Goal: Task Accomplishment & Management: Use online tool/utility

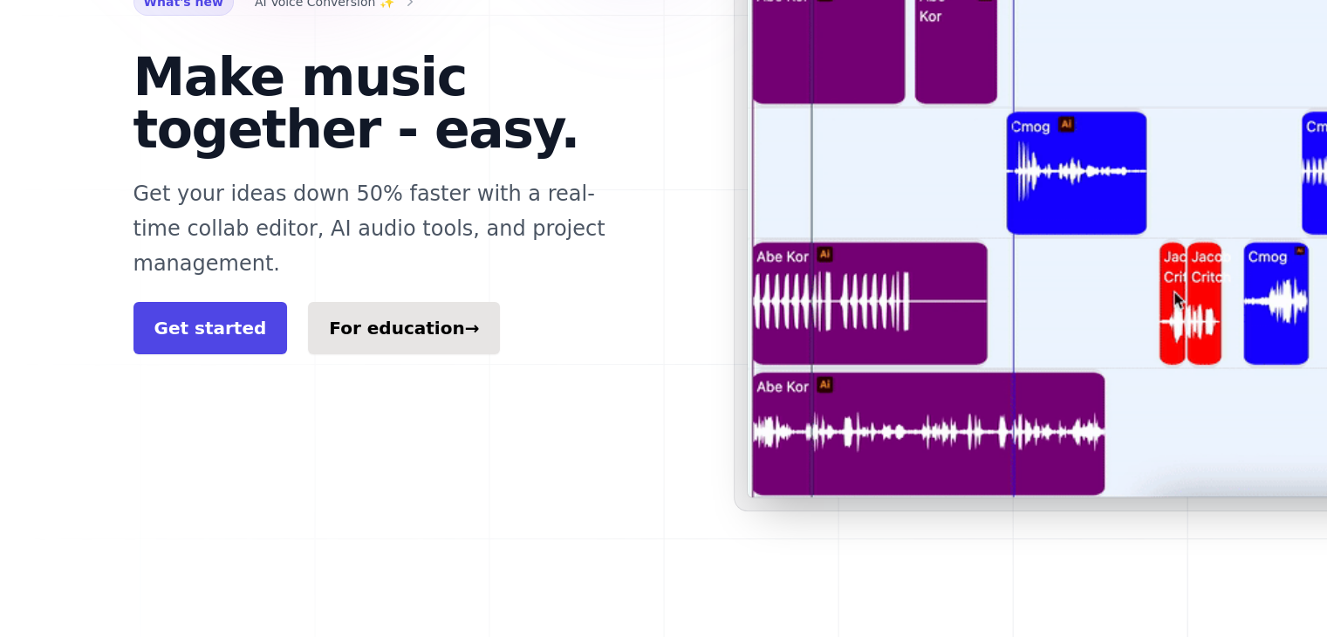
scroll to position [349, 0]
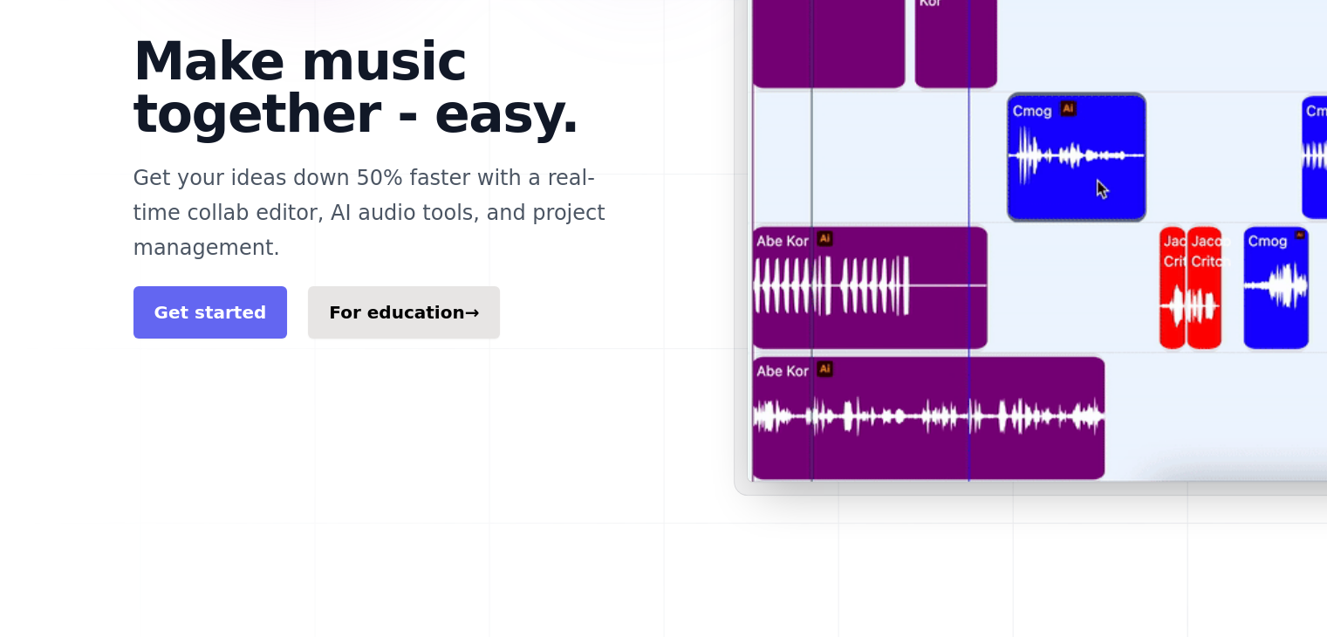
click at [181, 286] on link "Get started" at bounding box center [210, 312] width 154 height 52
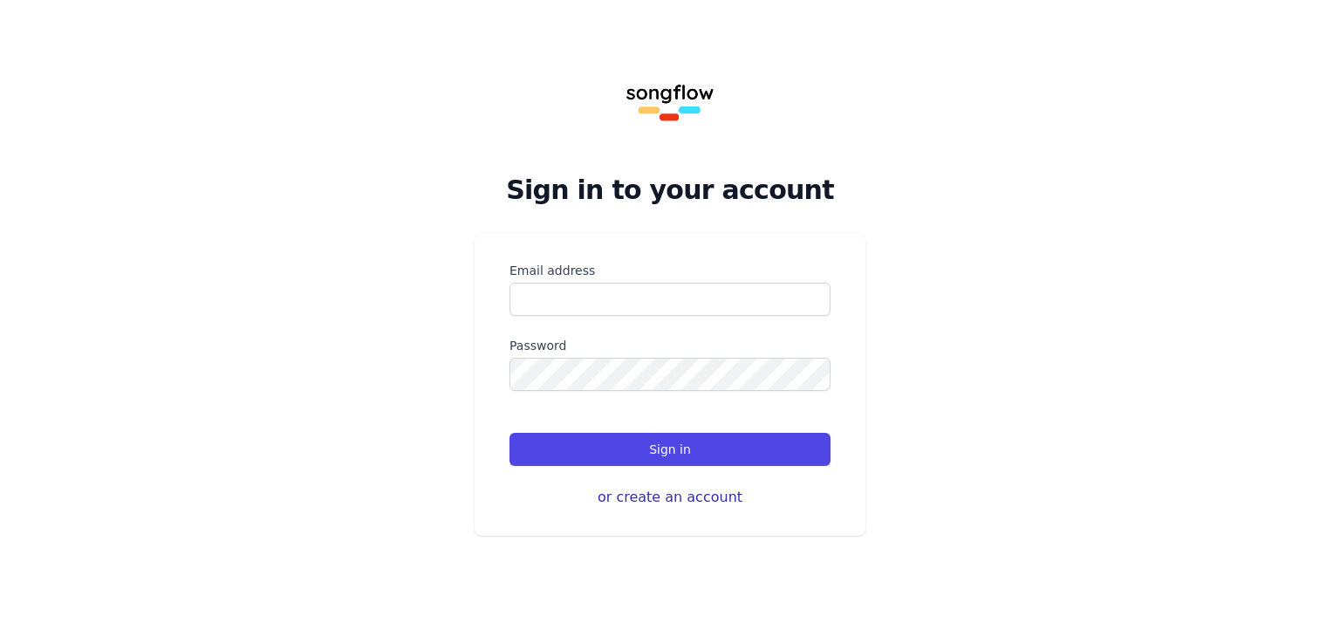
click at [691, 502] on button "or create an account" at bounding box center [669, 497] width 321 height 21
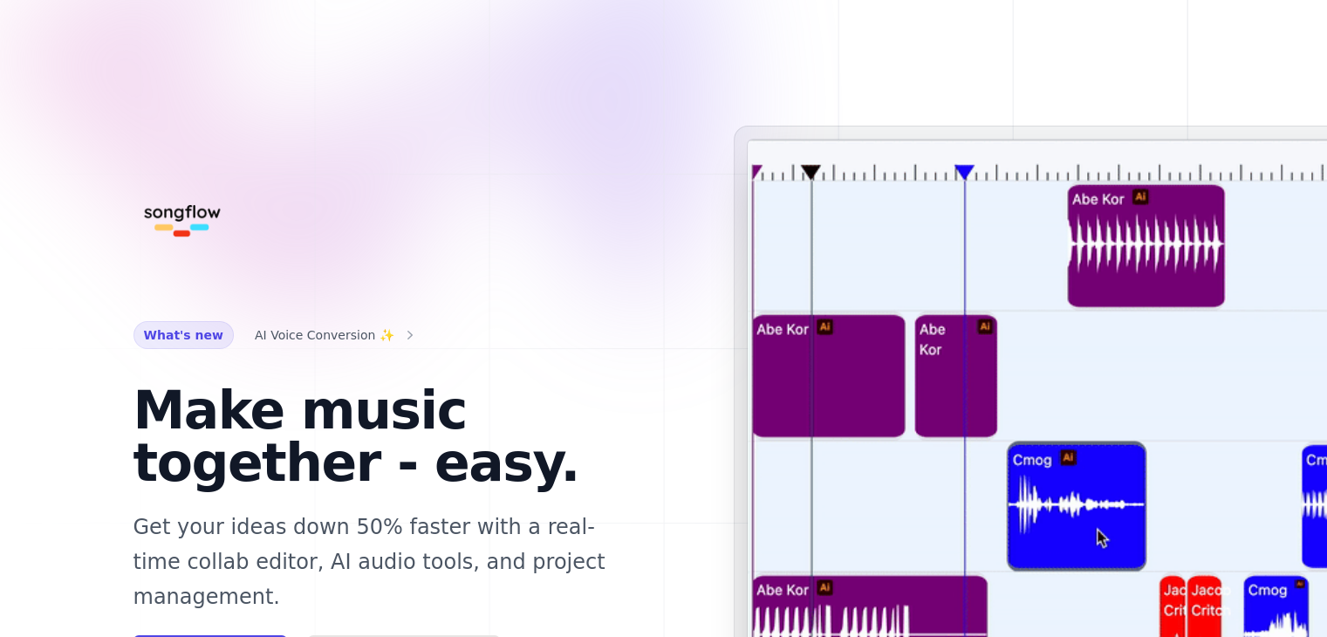
scroll to position [87, 0]
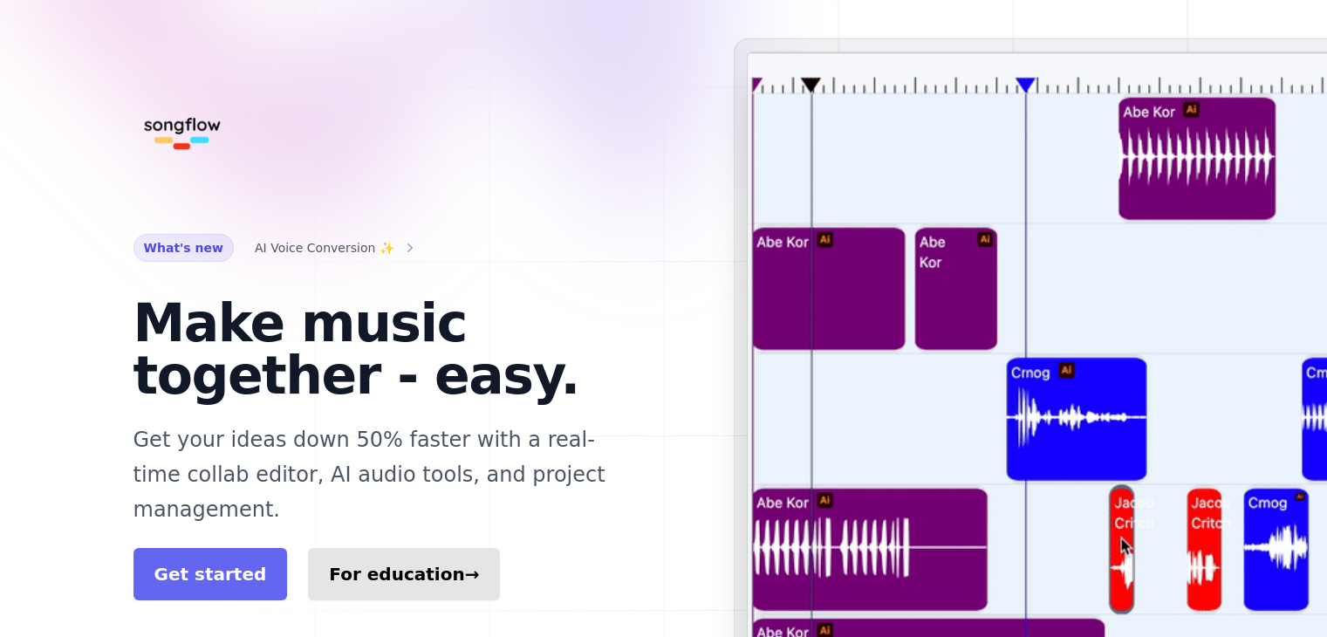
click at [242, 561] on link "Get started" at bounding box center [210, 574] width 154 height 52
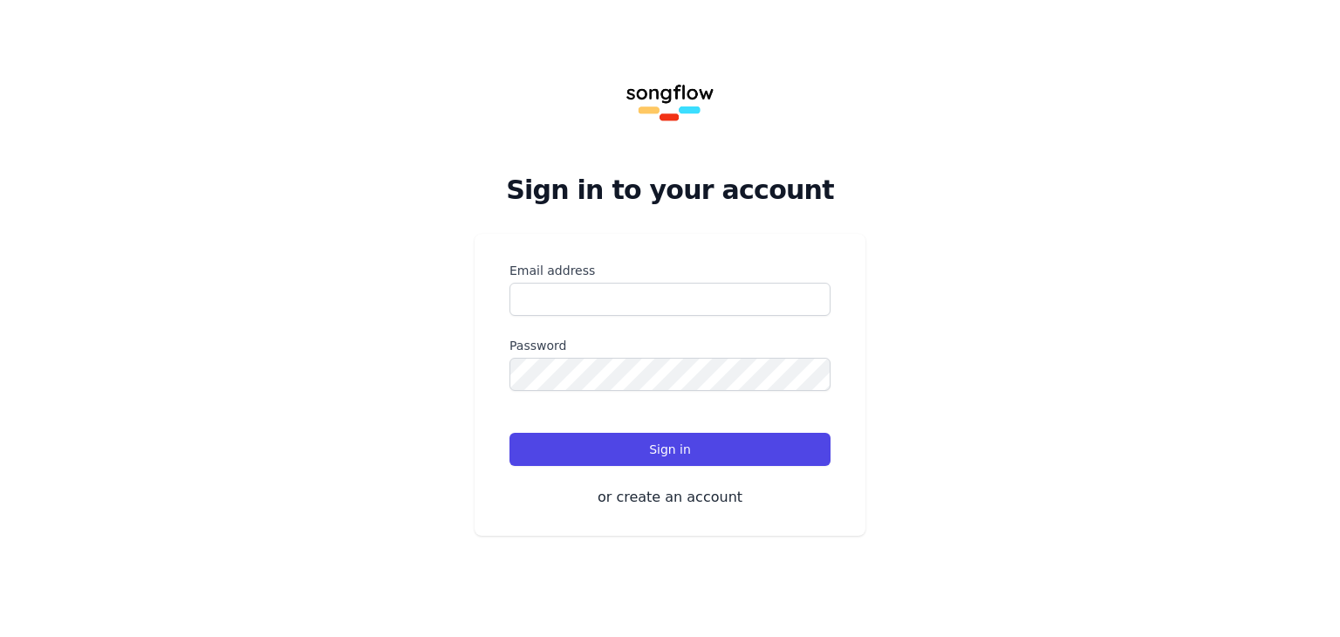
click at [920, 127] on div "Sign in to your account Or start your 14-day free trial Email address Password …" at bounding box center [670, 288] width 1340 height 577
click at [918, 311] on div "Sign in to your account Or start your 14-day free trial Email address Password …" at bounding box center [670, 288] width 1340 height 577
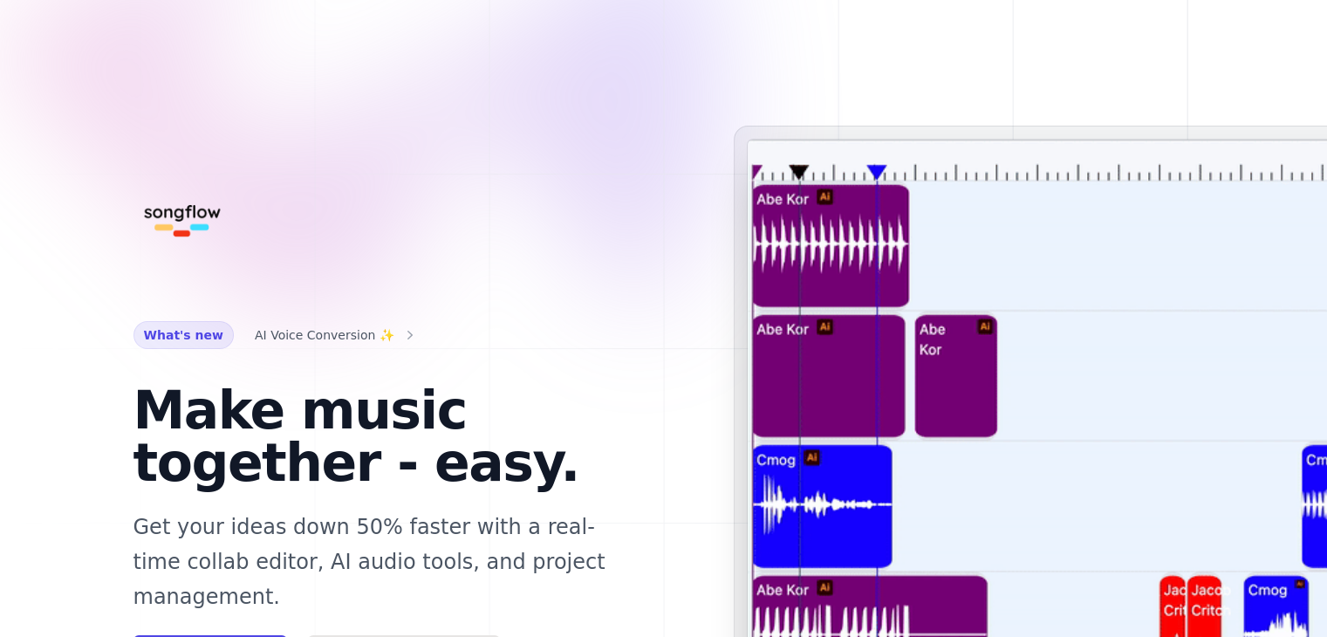
scroll to position [87, 0]
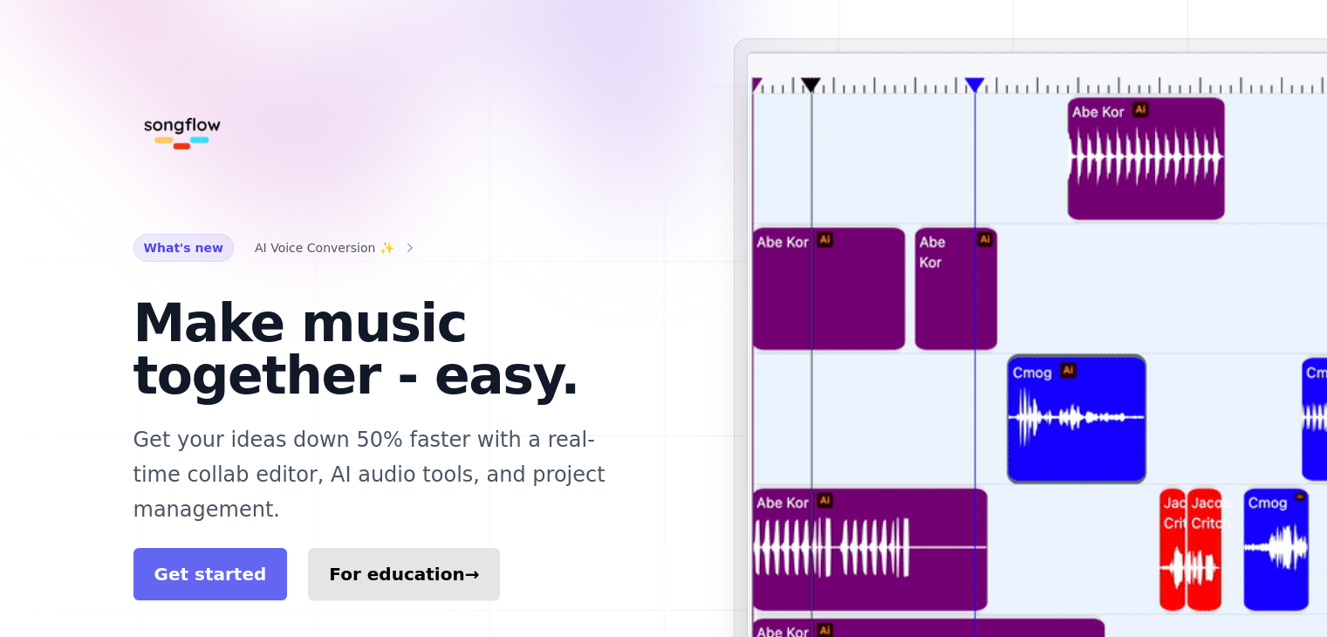
click at [223, 548] on link "Get started" at bounding box center [210, 574] width 154 height 52
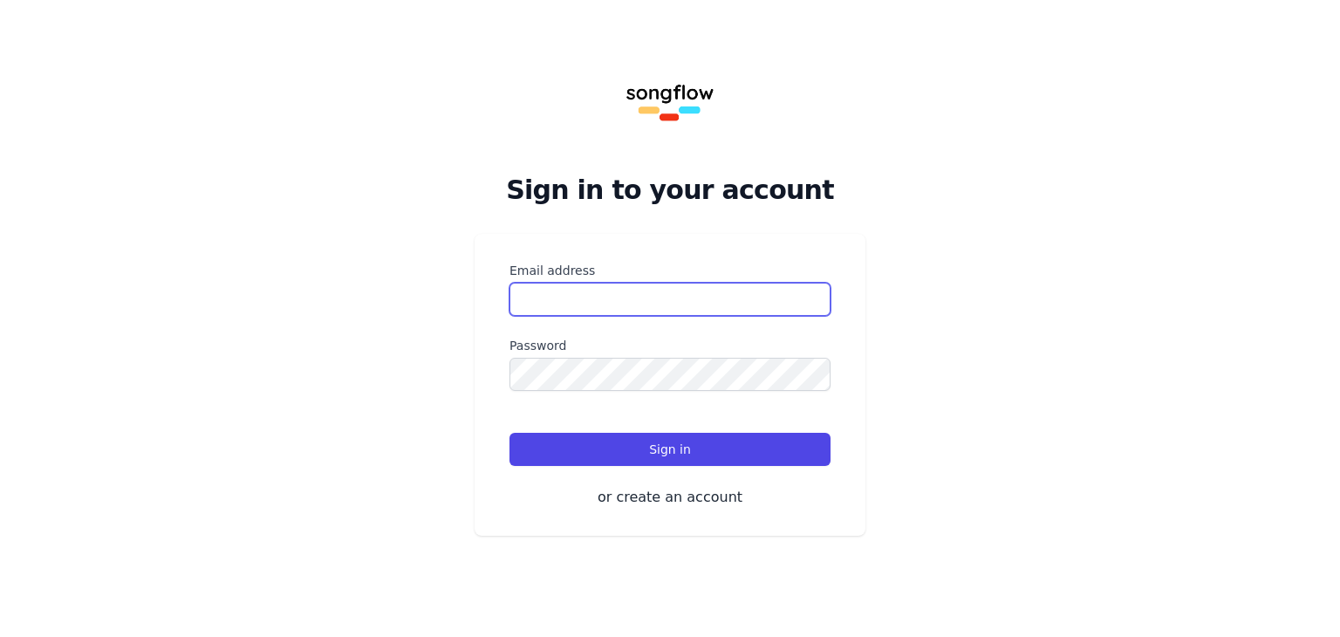
click at [562, 294] on input "Email address" at bounding box center [669, 299] width 321 height 33
type input "**********"
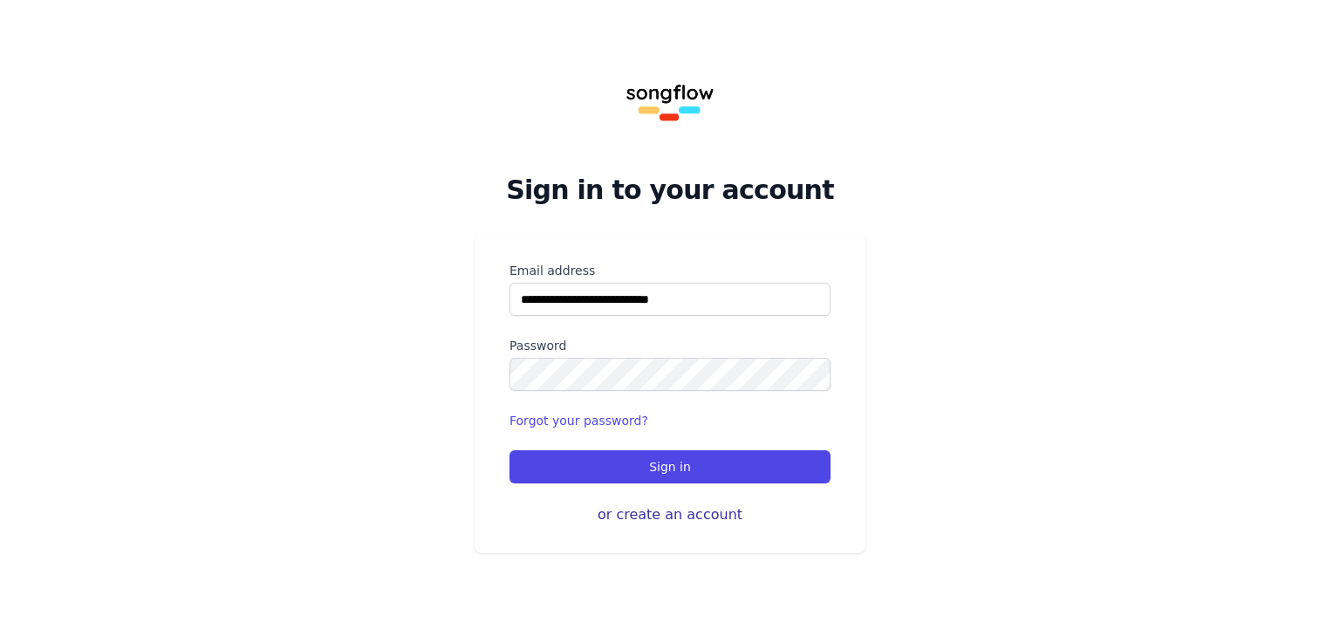
click at [708, 517] on button "or create an account" at bounding box center [669, 514] width 321 height 21
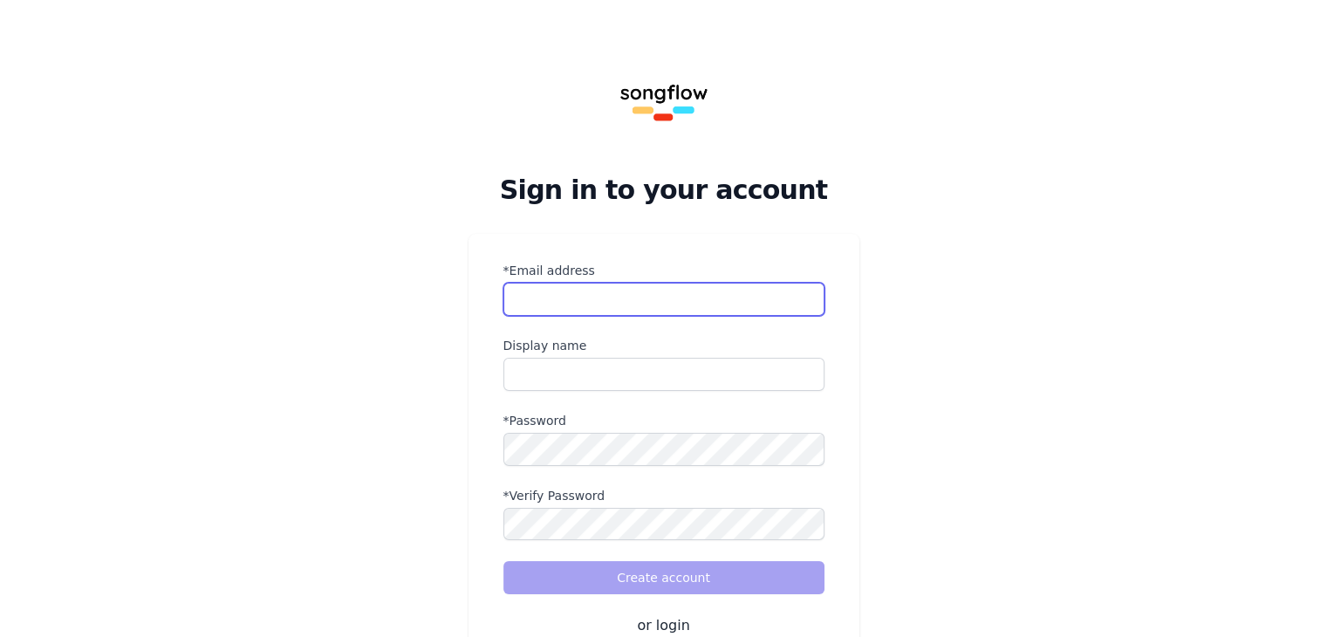
click at [604, 304] on input "*Email address" at bounding box center [663, 299] width 321 height 33
type input "**********"
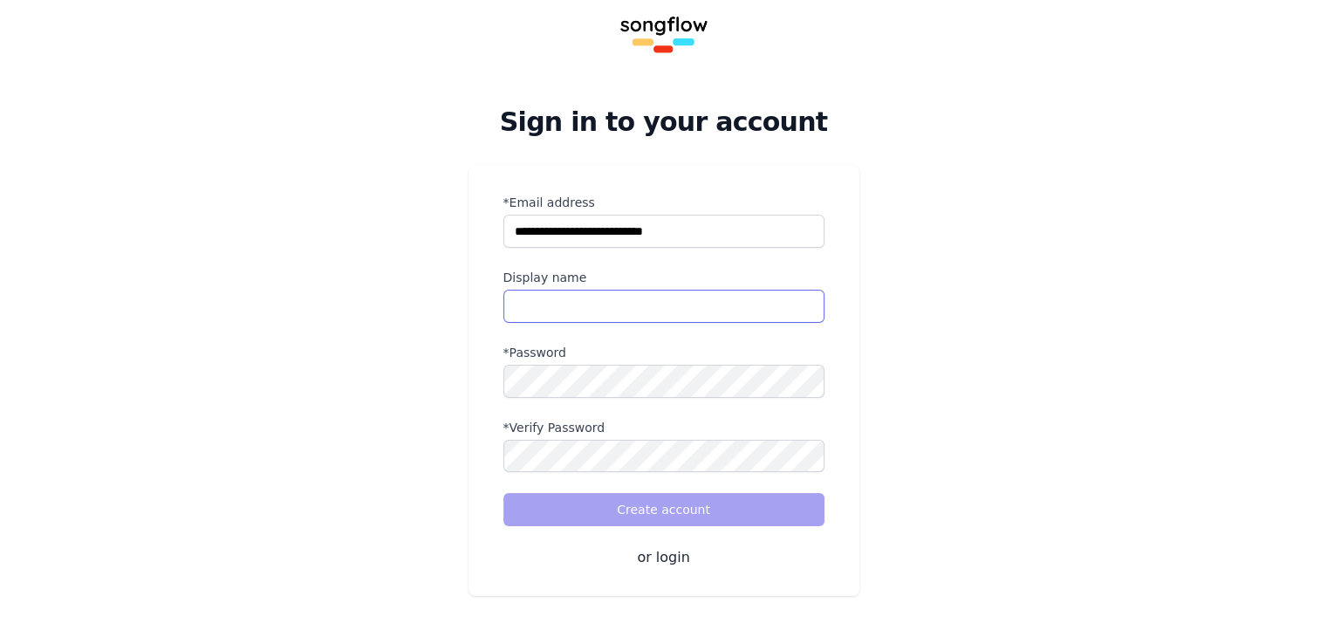
click at [516, 301] on input "name" at bounding box center [663, 306] width 321 height 33
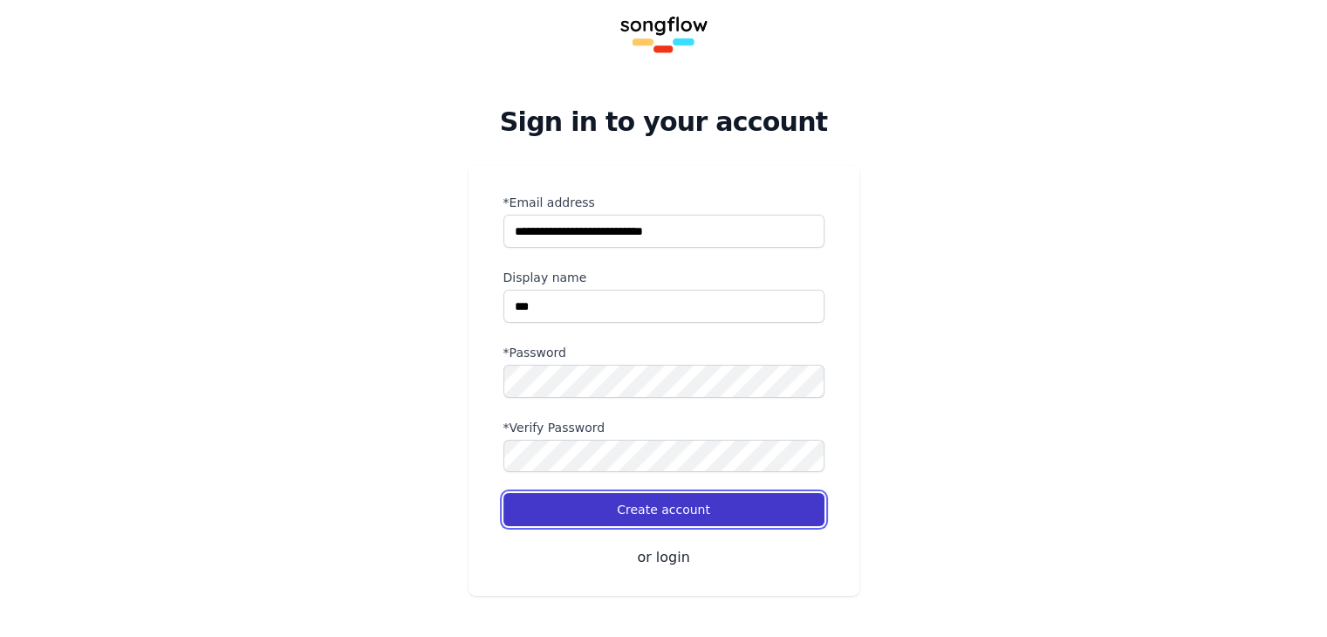
click at [641, 509] on button "Create account" at bounding box center [663, 509] width 321 height 33
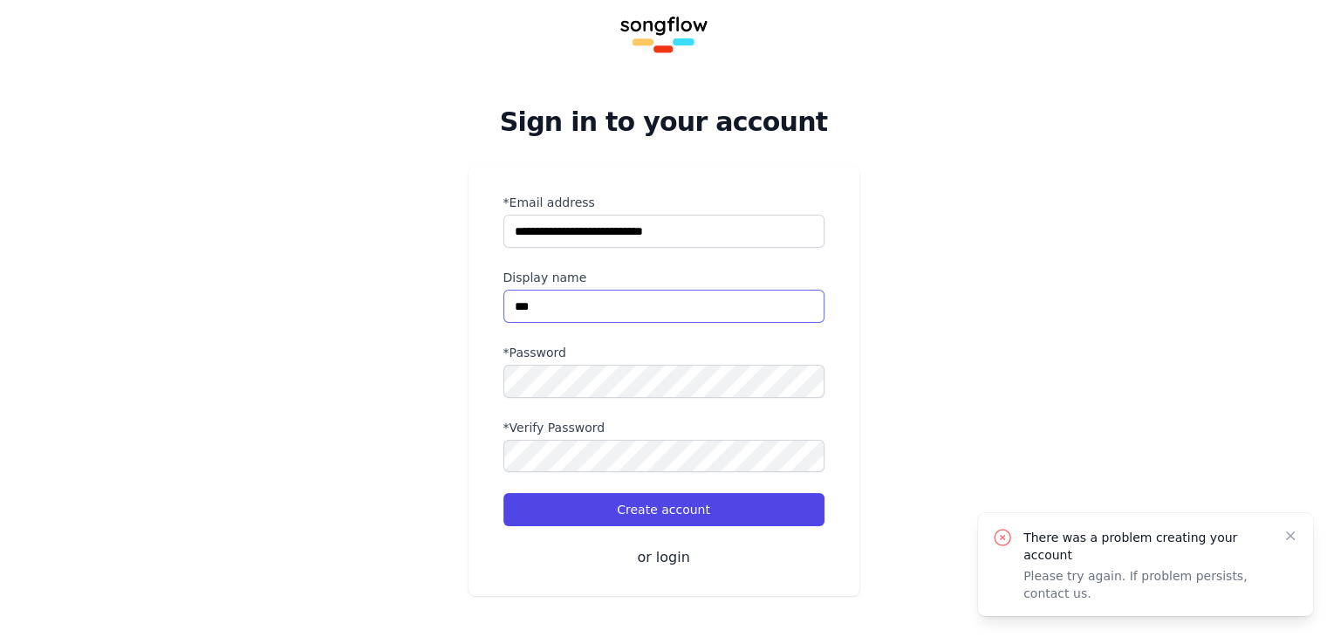
click at [584, 313] on input "name" at bounding box center [663, 306] width 321 height 33
click at [583, 315] on input "name" at bounding box center [663, 306] width 321 height 33
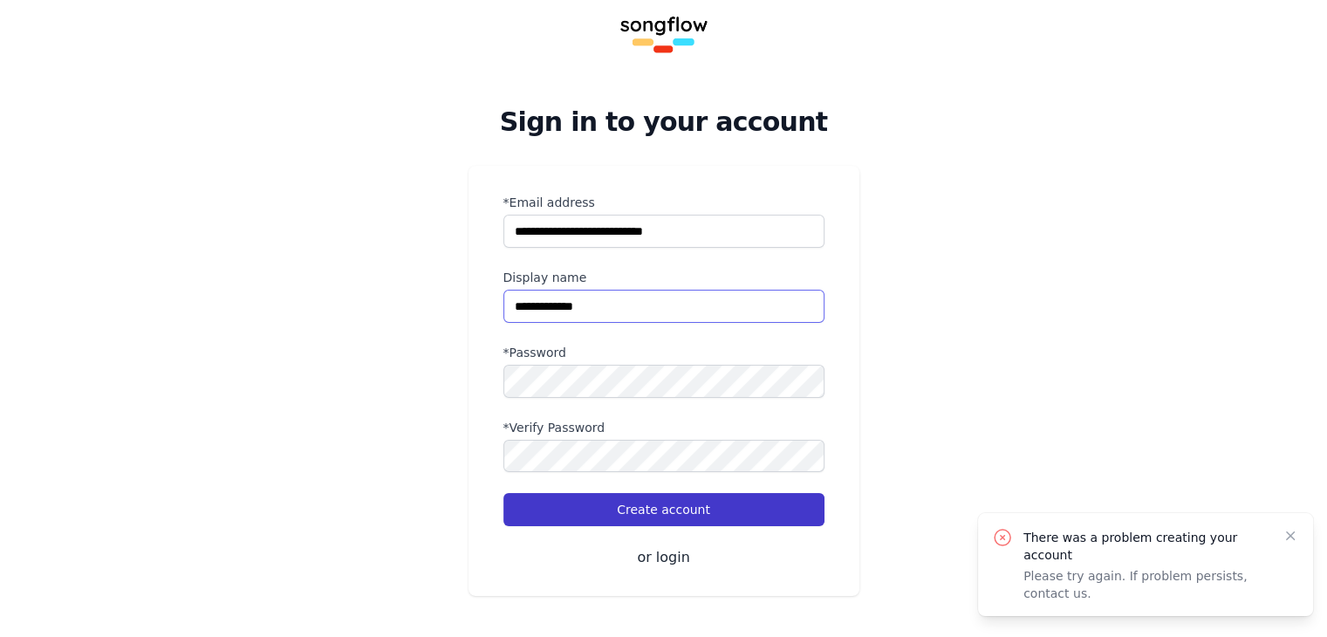
type input "**********"
click at [635, 503] on button "Create account" at bounding box center [663, 509] width 321 height 33
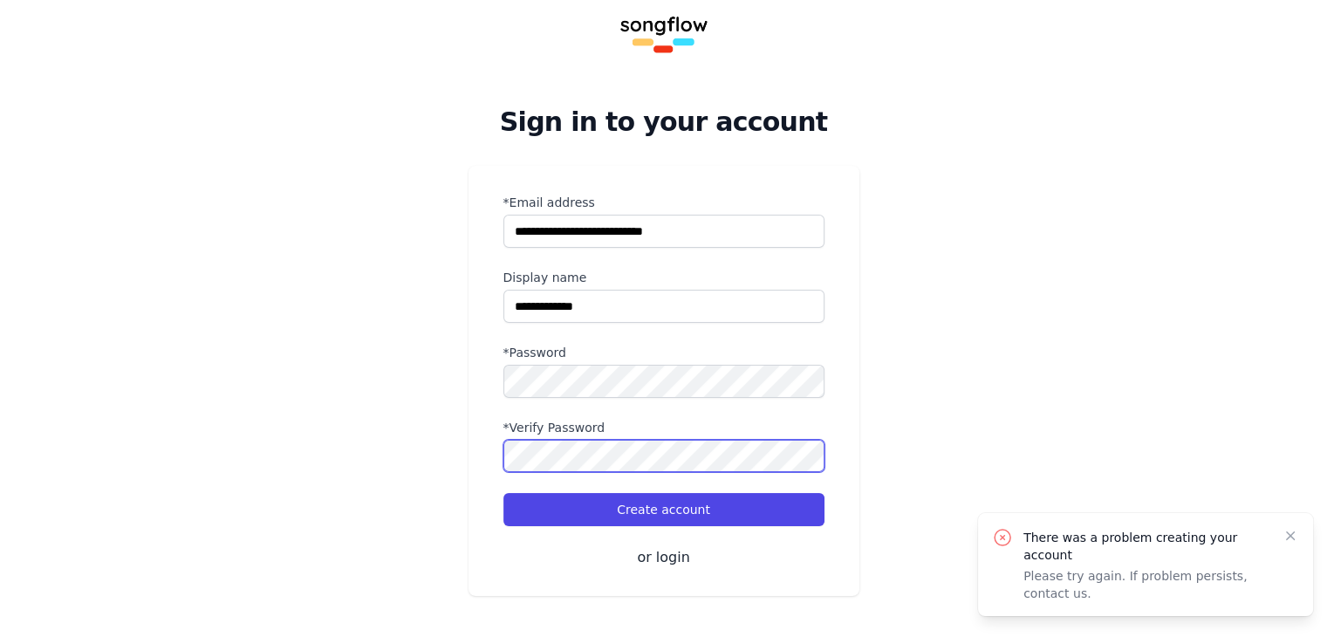
click at [503, 493] on button "Create account" at bounding box center [663, 509] width 321 height 33
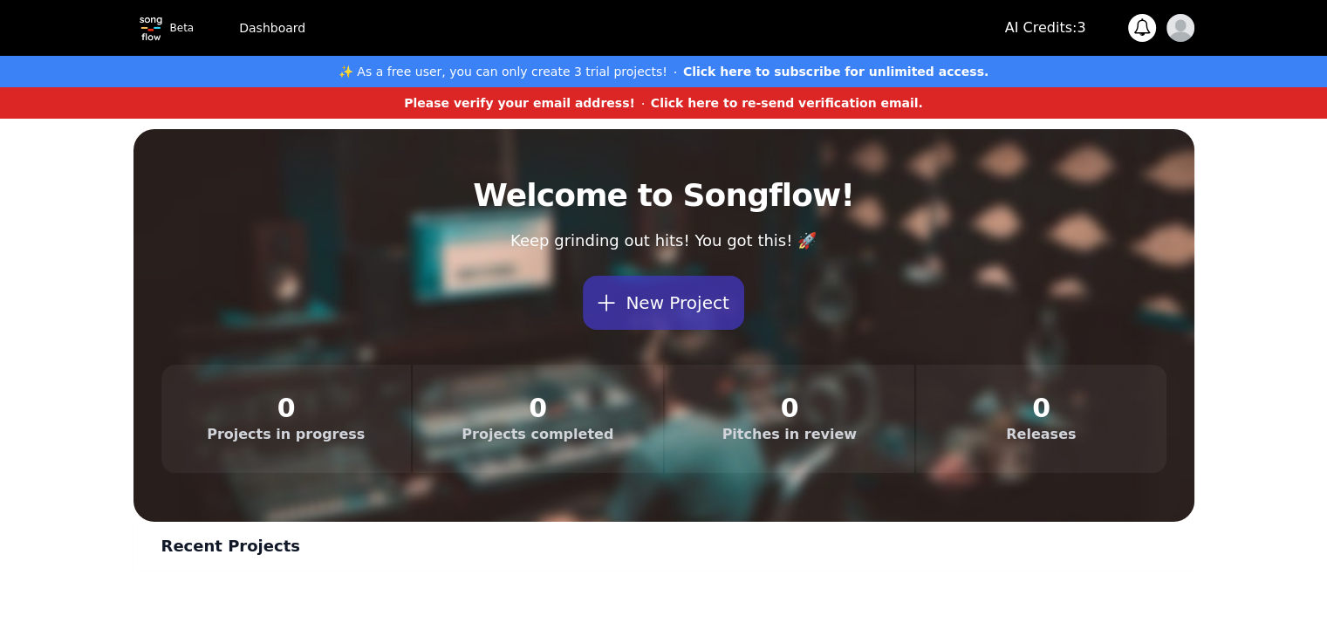
click at [260, 29] on link "Dashboard" at bounding box center [272, 27] width 87 height 31
click at [151, 23] on img at bounding box center [150, 27] width 35 height 35
click at [194, 26] on div "Dashboard" at bounding box center [255, 27] width 122 height 31
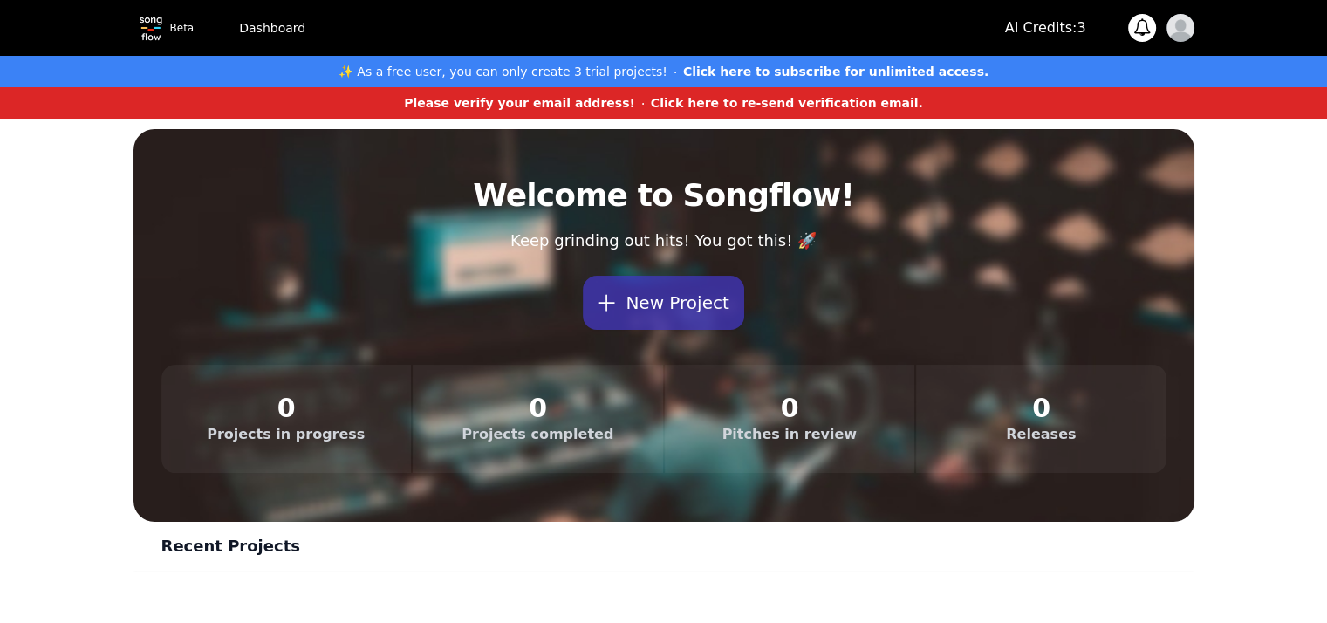
click at [244, 26] on link "Dashboard" at bounding box center [272, 27] width 87 height 31
click at [847, 400] on dd "0" at bounding box center [790, 407] width 195 height 31
click at [1106, 434] on dt "Releases" at bounding box center [1041, 434] width 195 height 21
click at [1180, 31] on img "button" at bounding box center [1180, 28] width 28 height 28
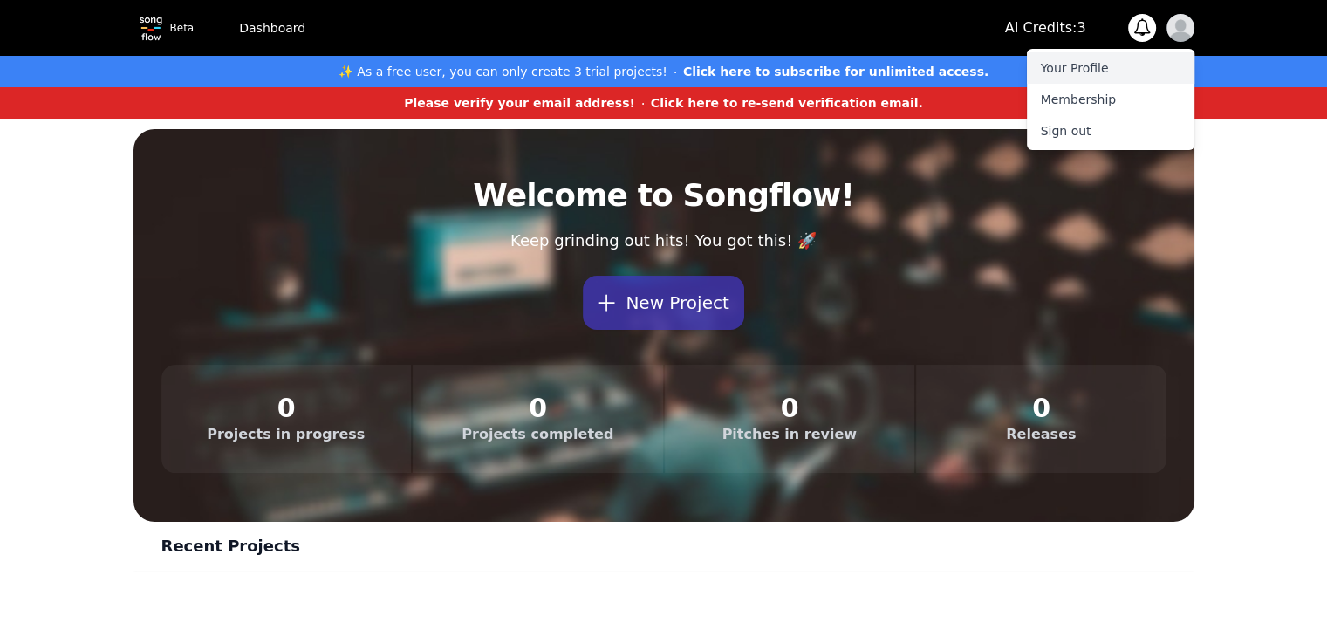
click at [1123, 62] on link "Your Profile" at bounding box center [1110, 67] width 167 height 31
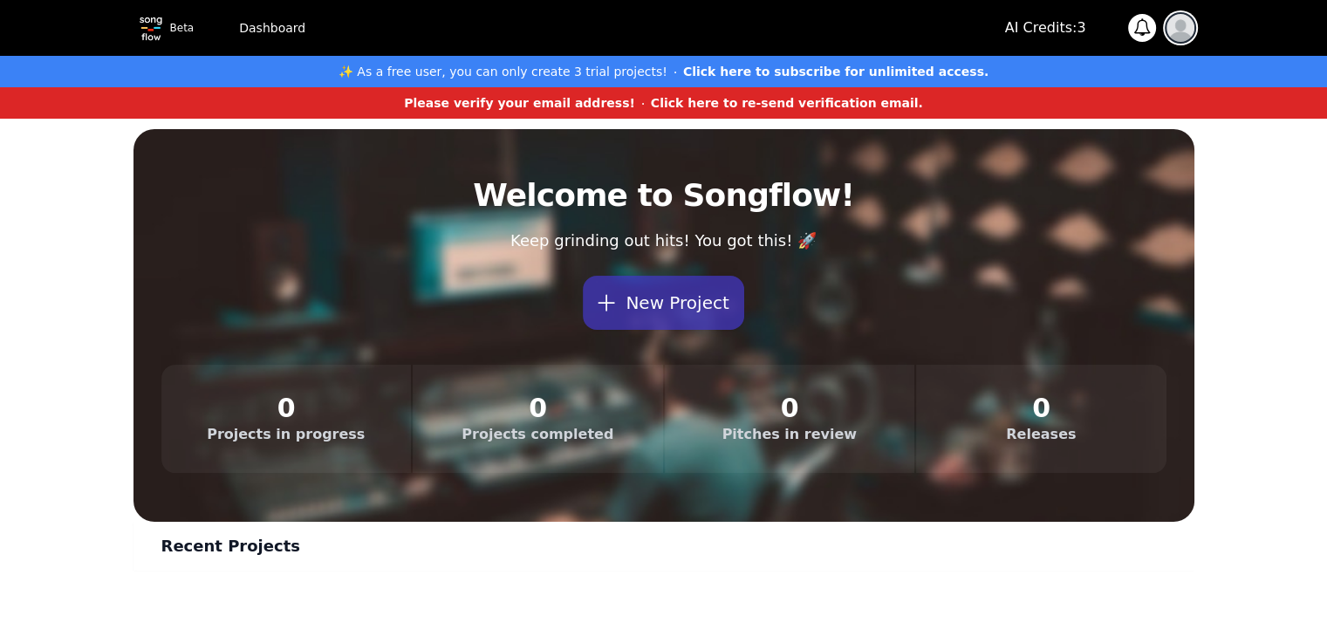
click at [1182, 28] on img "button" at bounding box center [1180, 28] width 28 height 28
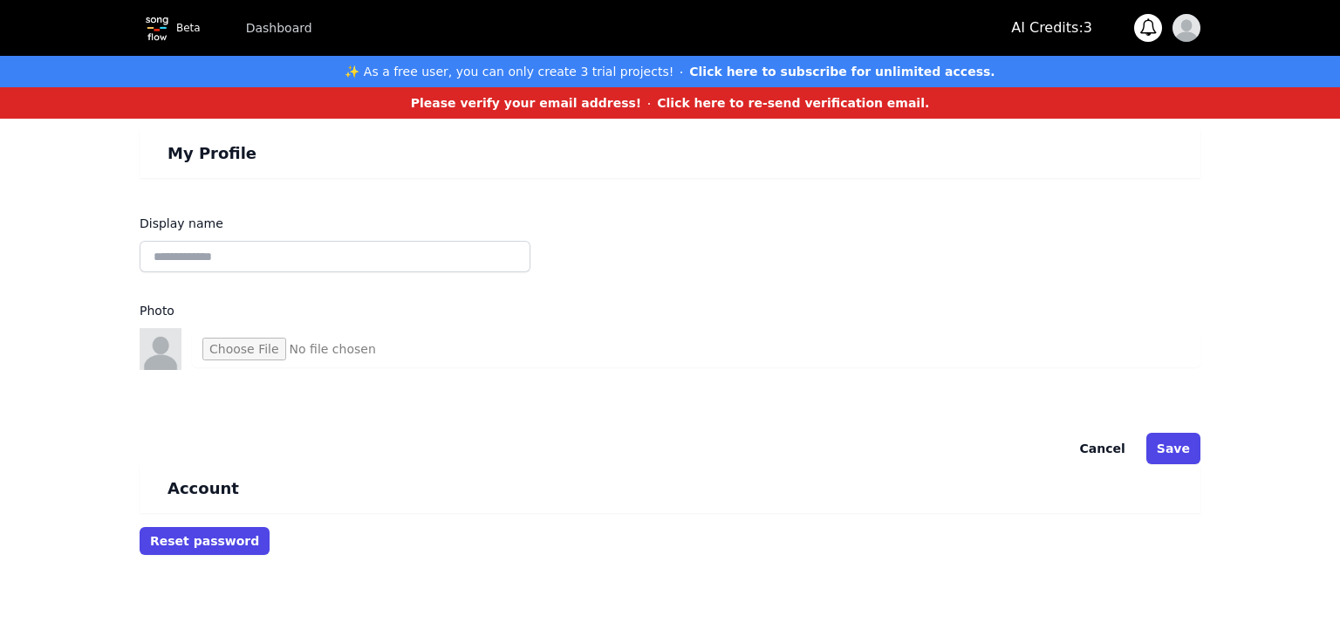
click at [920, 256] on div "Display name Photo" at bounding box center [670, 291] width 1061 height 157
click at [1192, 24] on img "button" at bounding box center [1186, 28] width 28 height 28
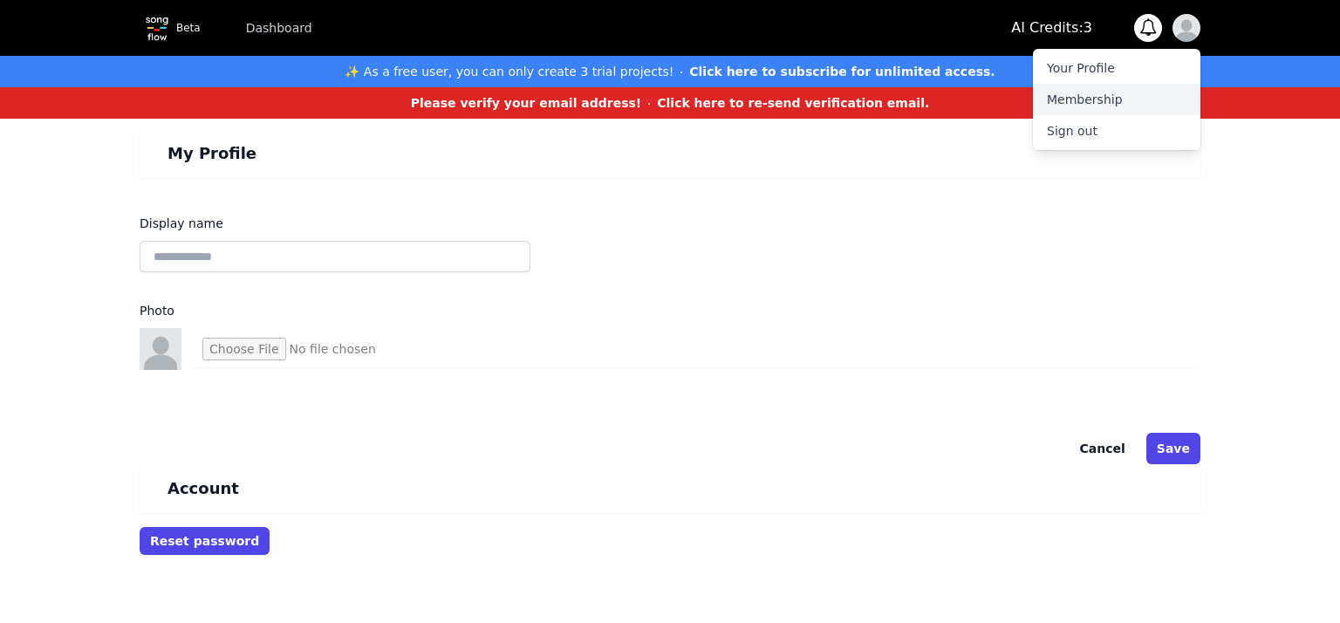
click at [1138, 102] on link "Membership" at bounding box center [1116, 99] width 167 height 31
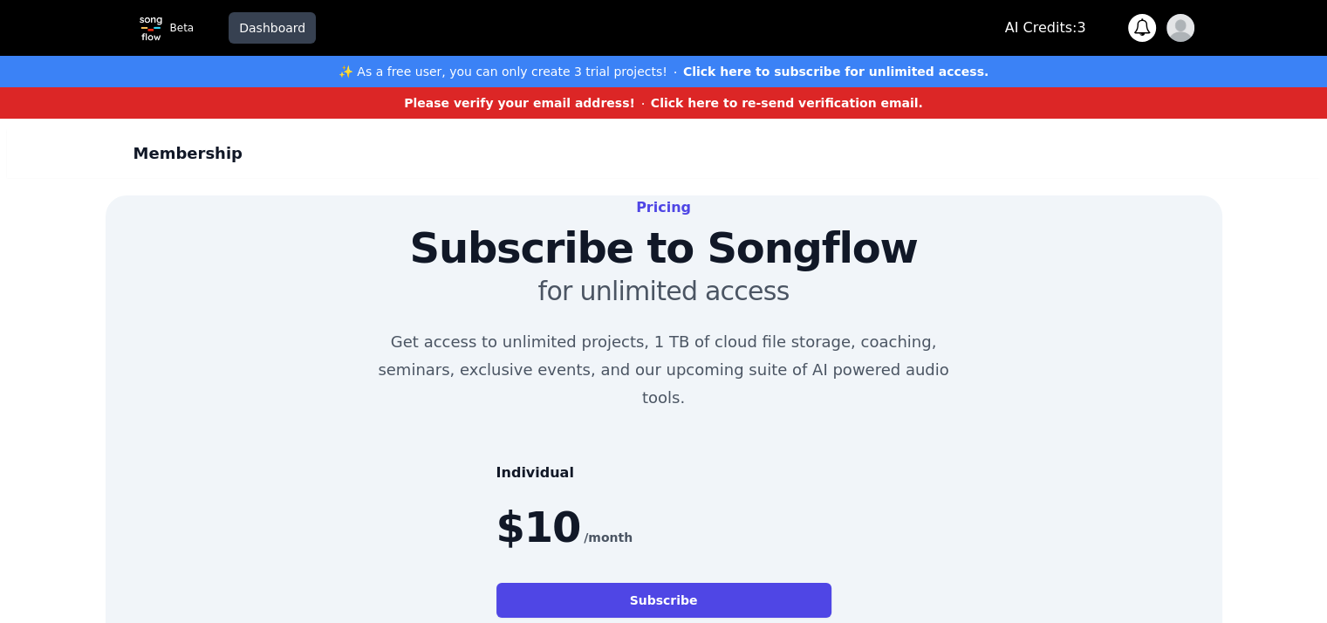
click at [255, 36] on link "Dashboard" at bounding box center [272, 27] width 87 height 31
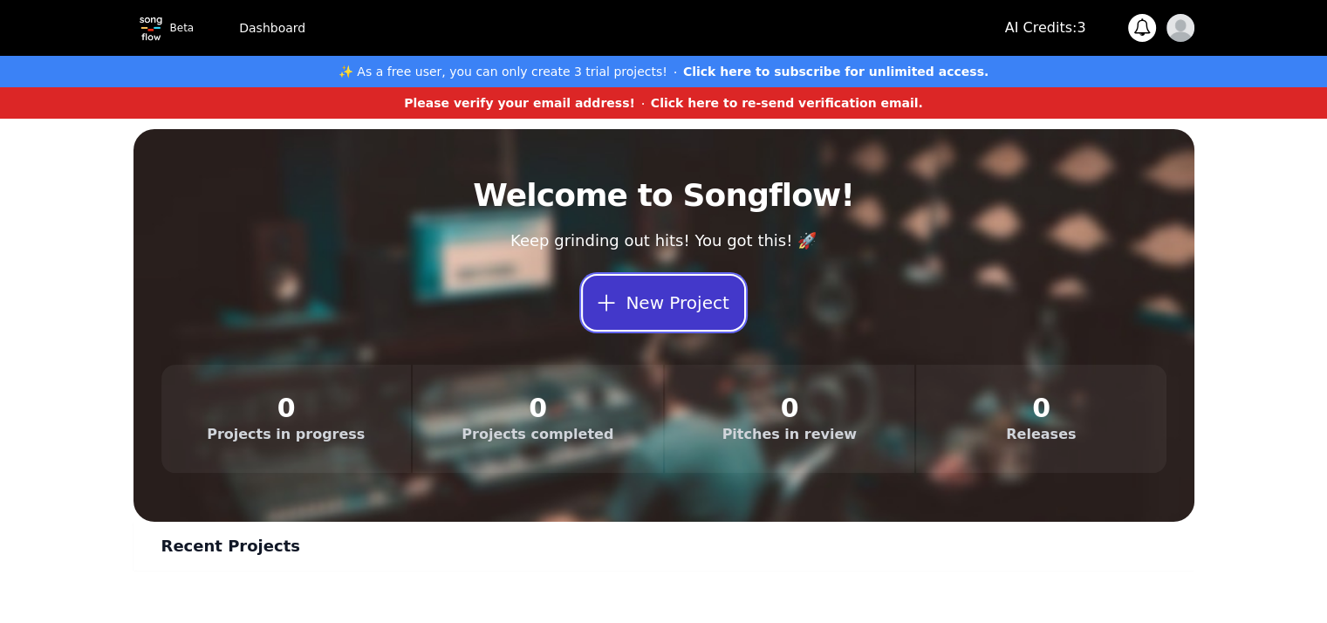
click at [677, 329] on button "New Project" at bounding box center [663, 303] width 160 height 54
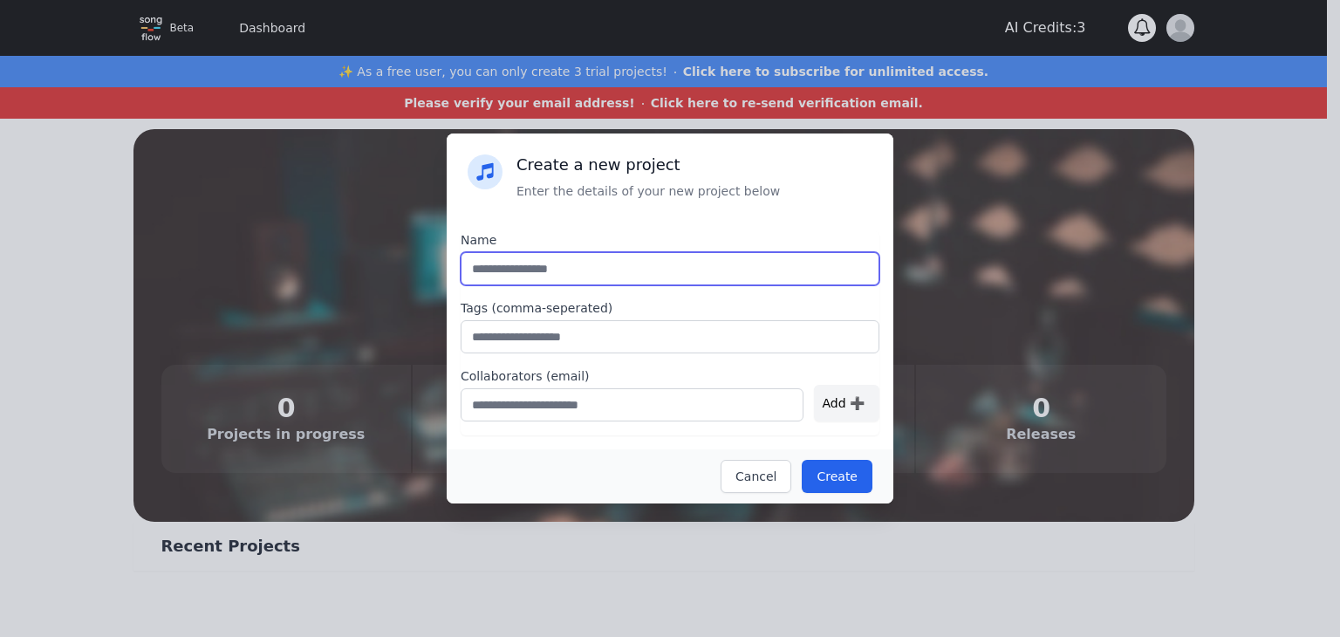
click at [603, 268] on input "text" at bounding box center [670, 268] width 419 height 33
click at [597, 279] on input "text" at bounding box center [670, 268] width 419 height 33
type input "****"
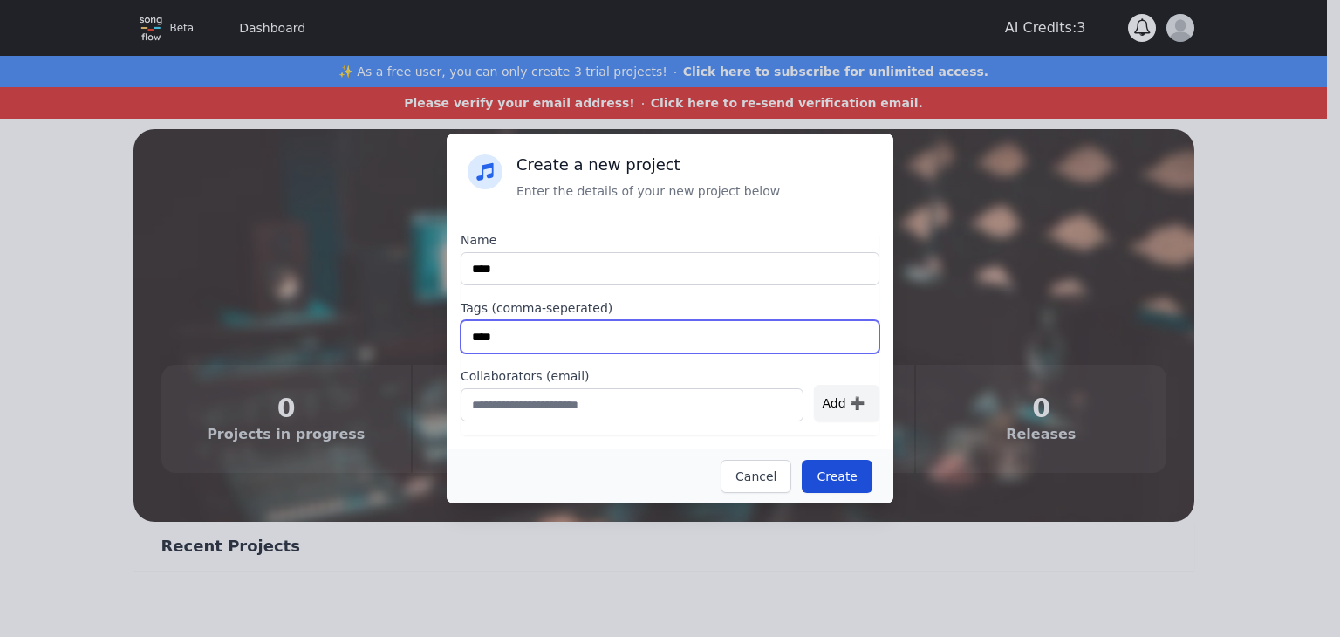
type input "****"
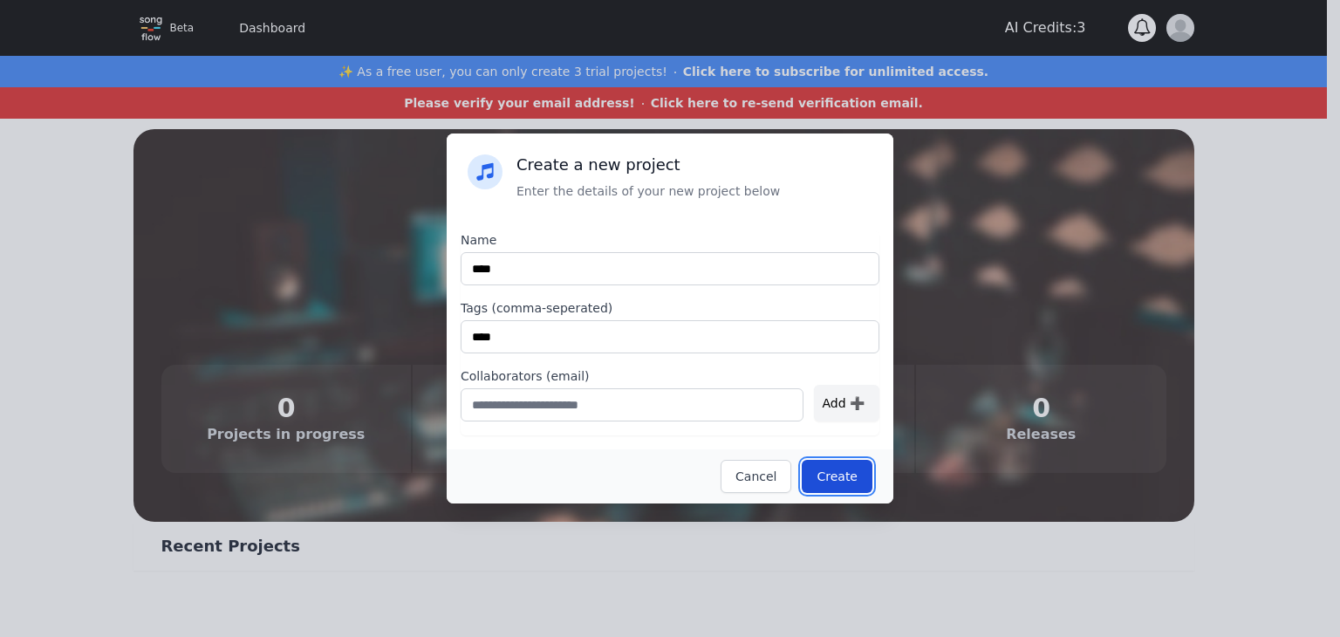
click at [843, 473] on button "Create" at bounding box center [837, 476] width 71 height 33
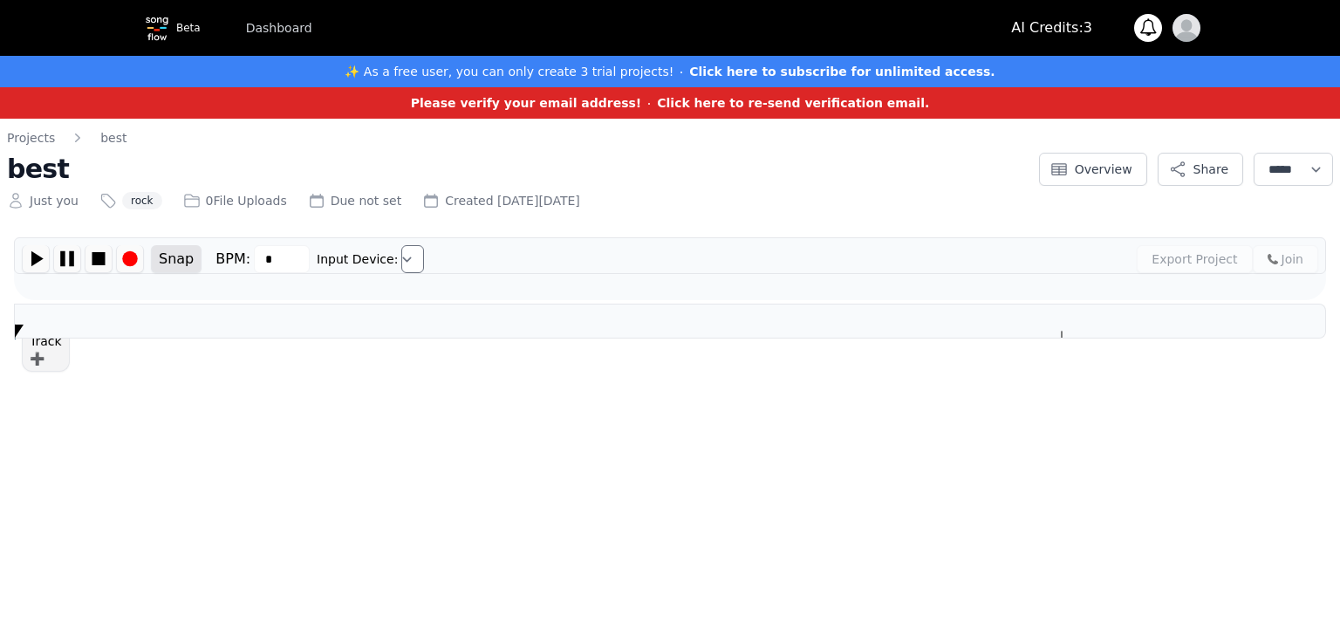
type input "***"
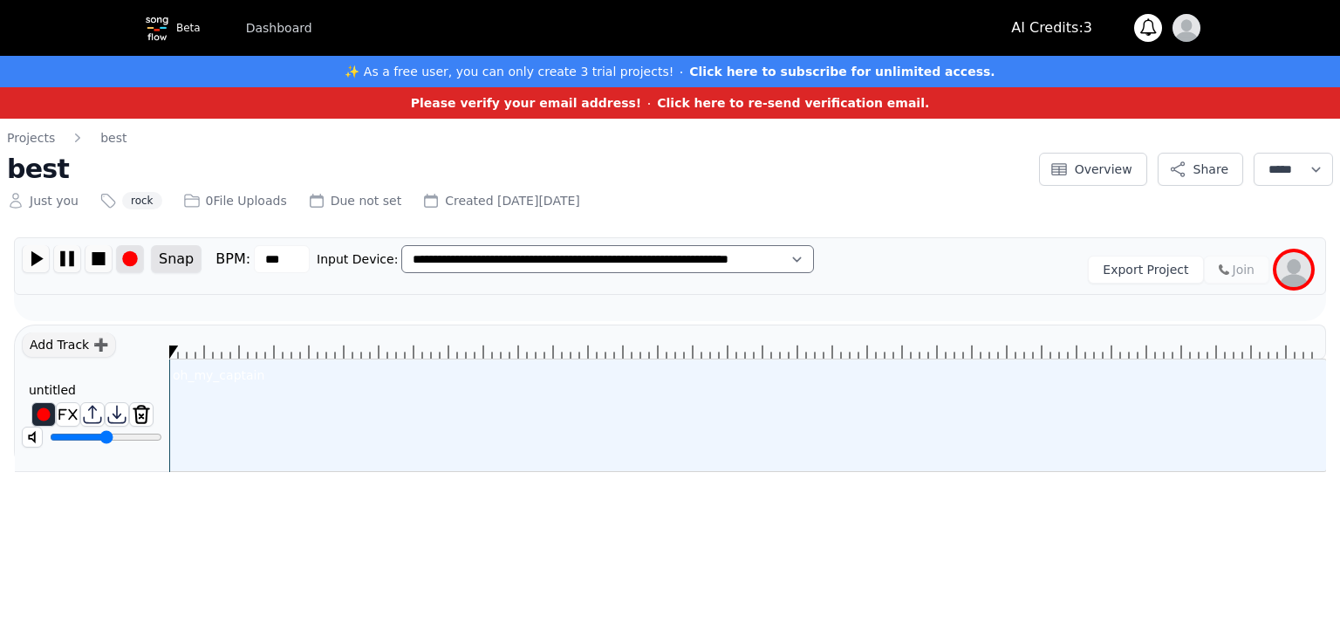
click at [127, 261] on img at bounding box center [130, 258] width 26 height 27
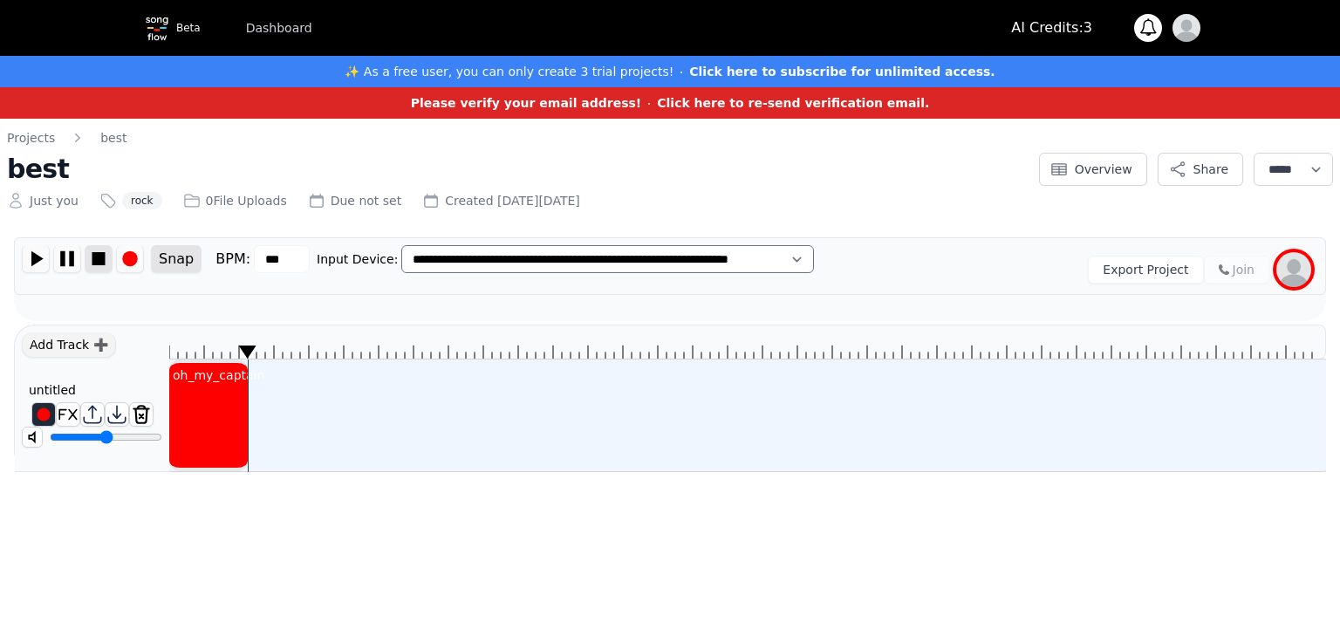
click at [102, 262] on img at bounding box center [98, 258] width 26 height 27
click at [42, 266] on img at bounding box center [36, 258] width 26 height 27
click at [101, 264] on img at bounding box center [98, 258] width 26 height 27
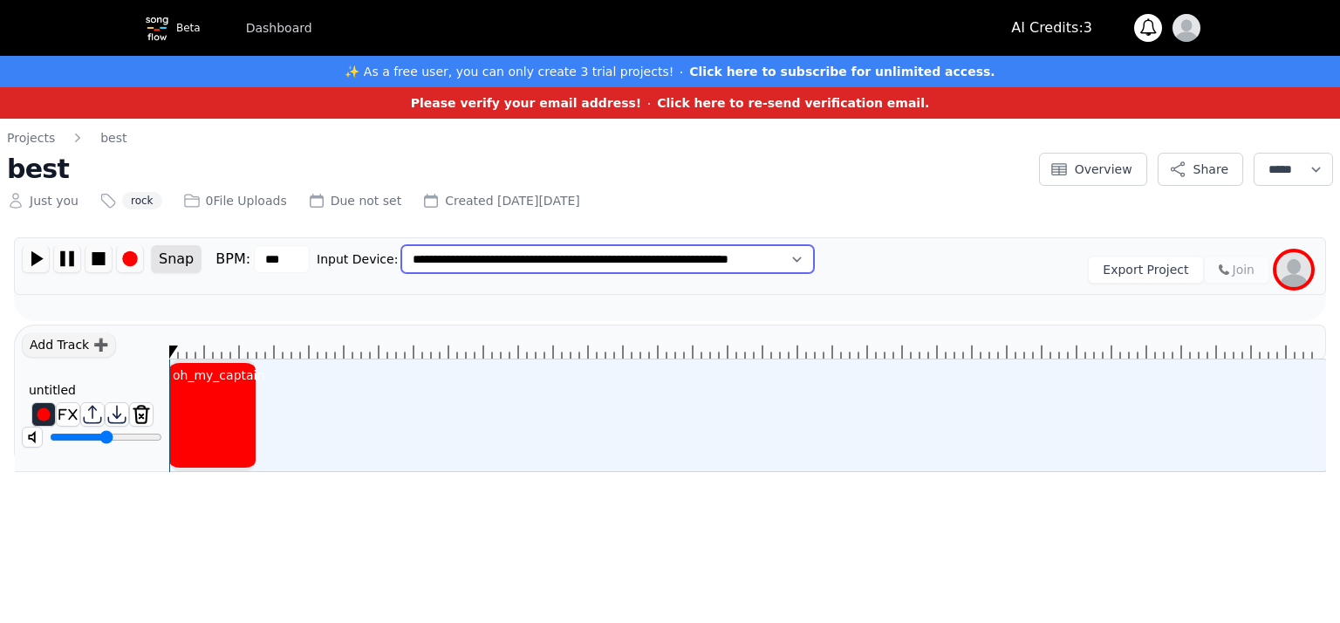
click at [723, 262] on select "**********" at bounding box center [607, 259] width 413 height 28
select select "*******"
click at [401, 245] on select "**********" at bounding box center [607, 259] width 413 height 28
click at [142, 263] on img at bounding box center [130, 258] width 26 height 27
click at [131, 256] on img at bounding box center [130, 258] width 26 height 27
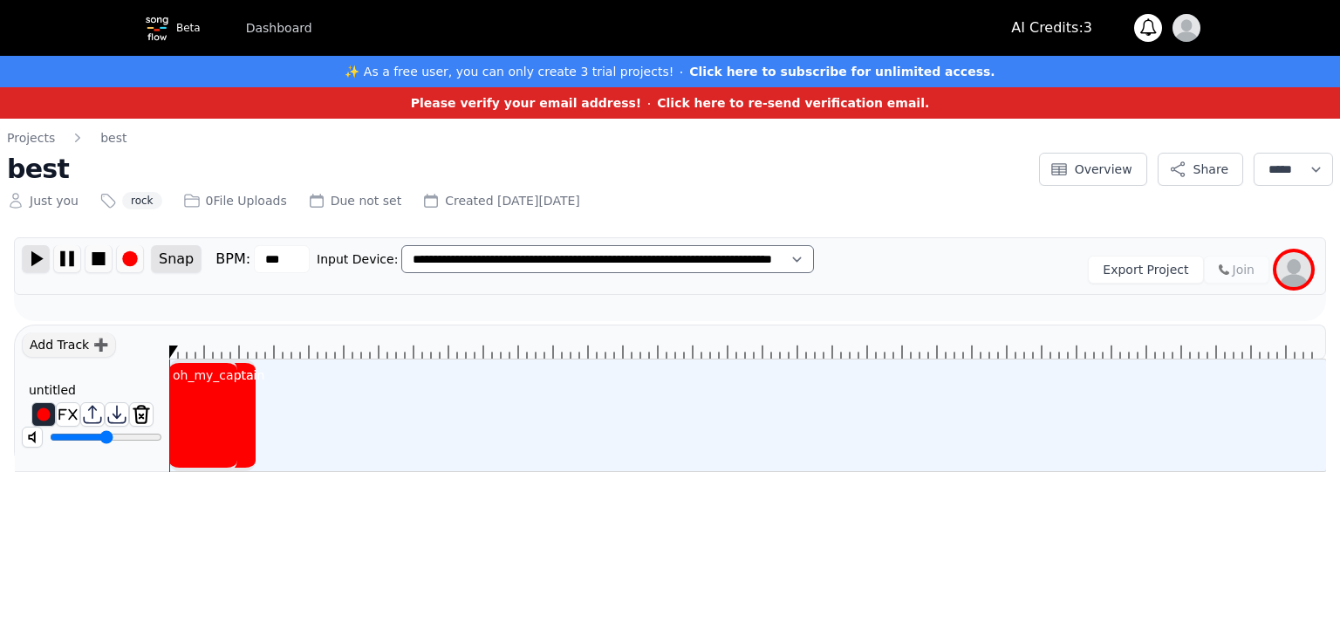
click at [47, 261] on img at bounding box center [36, 258] width 26 height 27
click at [40, 263] on img at bounding box center [36, 258] width 26 height 27
click at [182, 372] on div "oh_my_captain" at bounding box center [218, 375] width 99 height 24
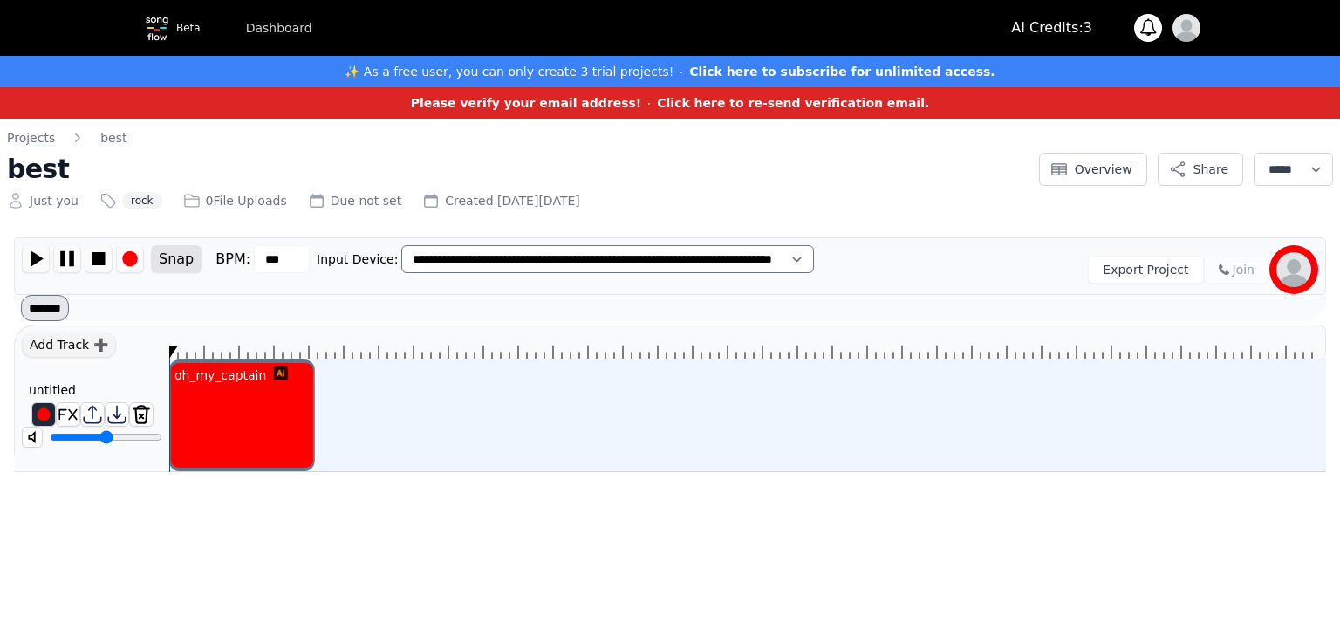
click at [399, 392] on div "oh_my_captain oh_my_captain" at bounding box center [285, 415] width 232 height 112
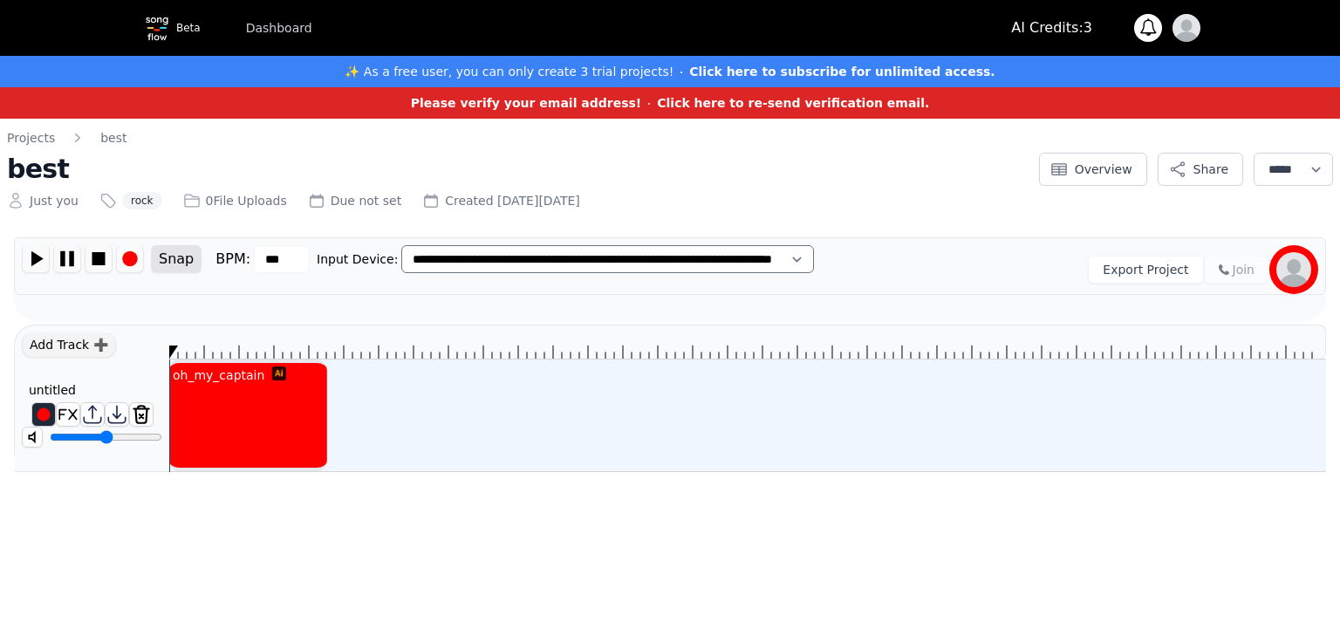
click at [249, 403] on div "oh_my_captain" at bounding box center [247, 415] width 157 height 112
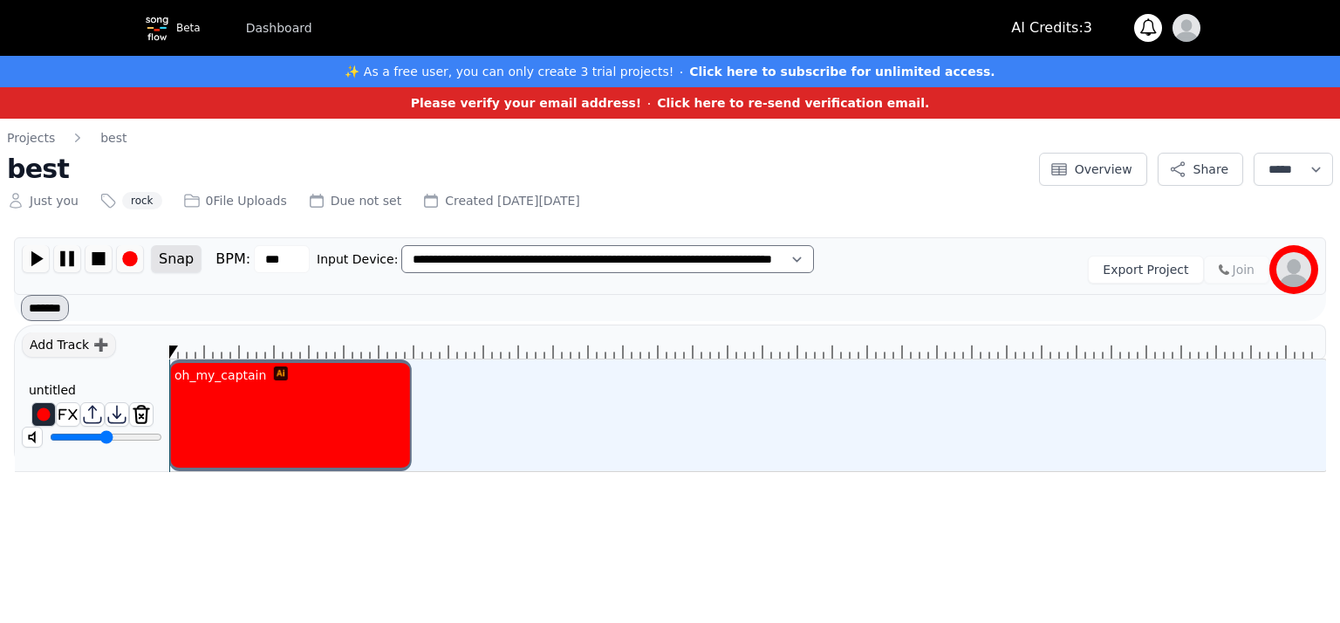
click at [646, 458] on div "oh_my_captain oh_my_captain" at bounding box center [747, 415] width 1157 height 112
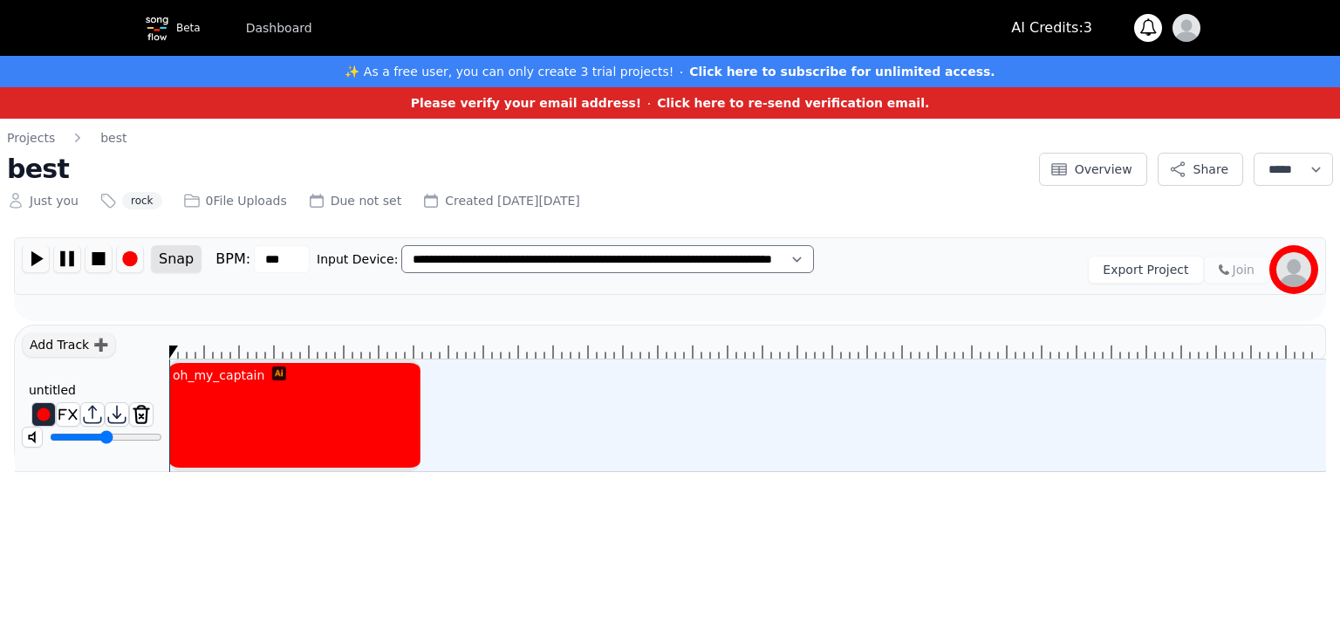
click at [391, 437] on div "oh_my_captain" at bounding box center [294, 415] width 250 height 112
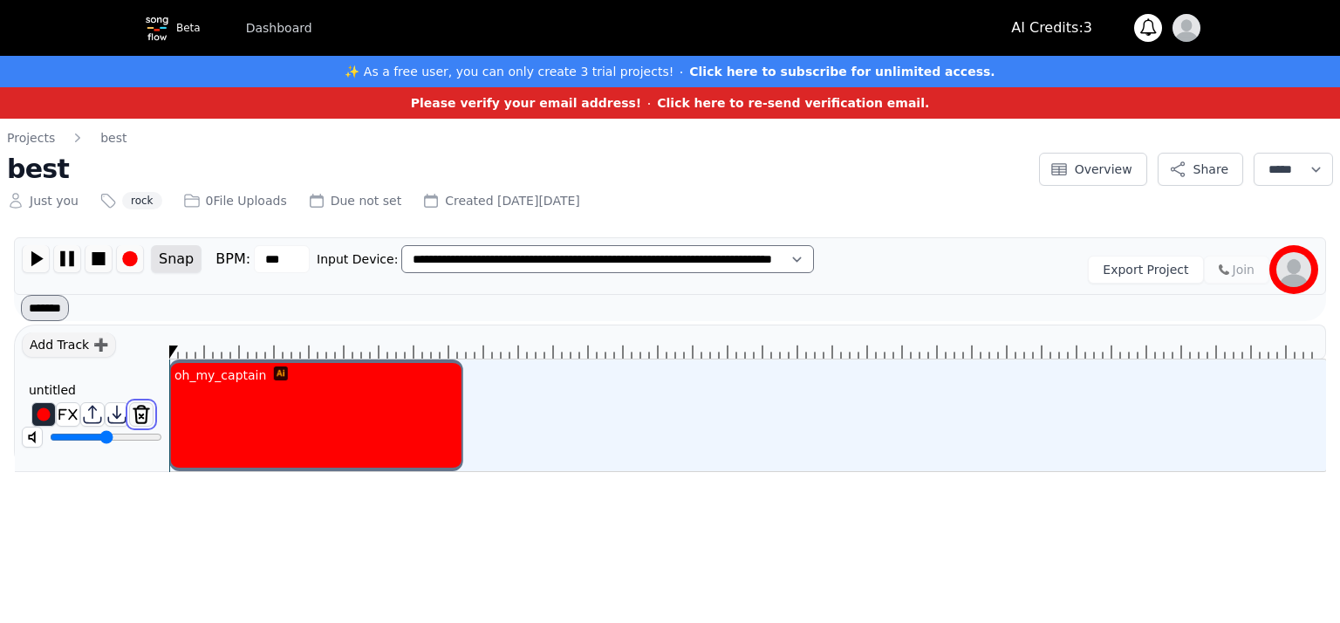
click at [143, 406] on img at bounding box center [141, 414] width 23 height 23
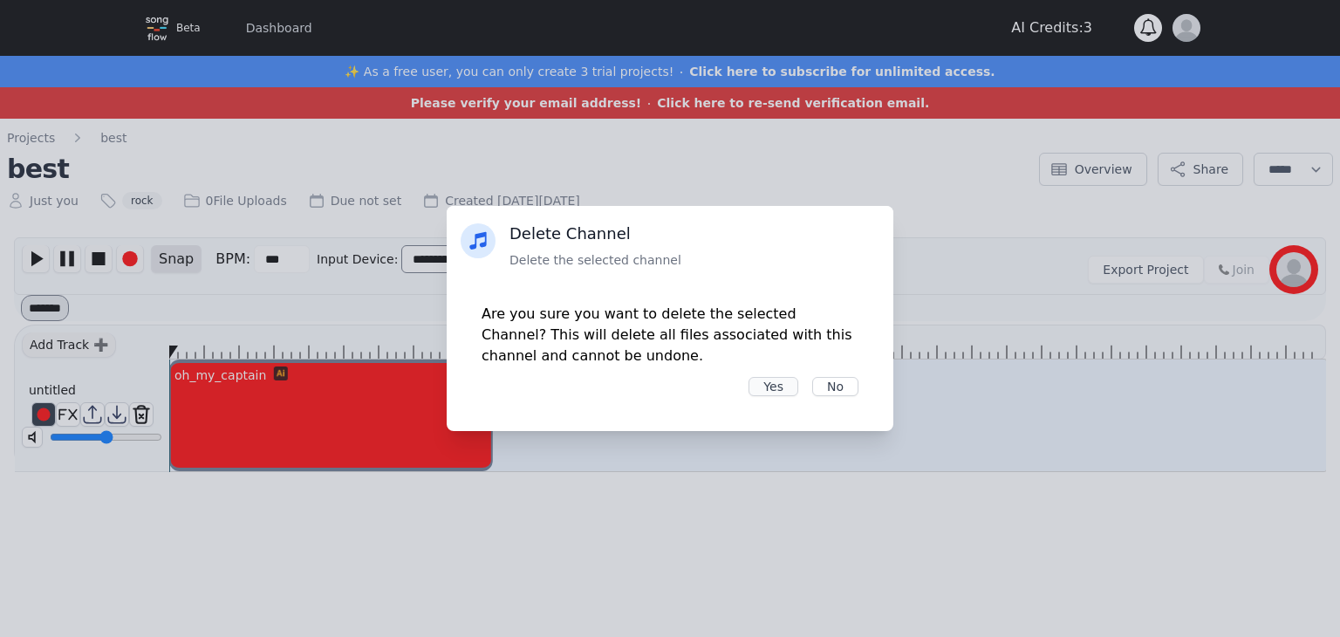
click at [791, 392] on button "Yes" at bounding box center [773, 386] width 50 height 19
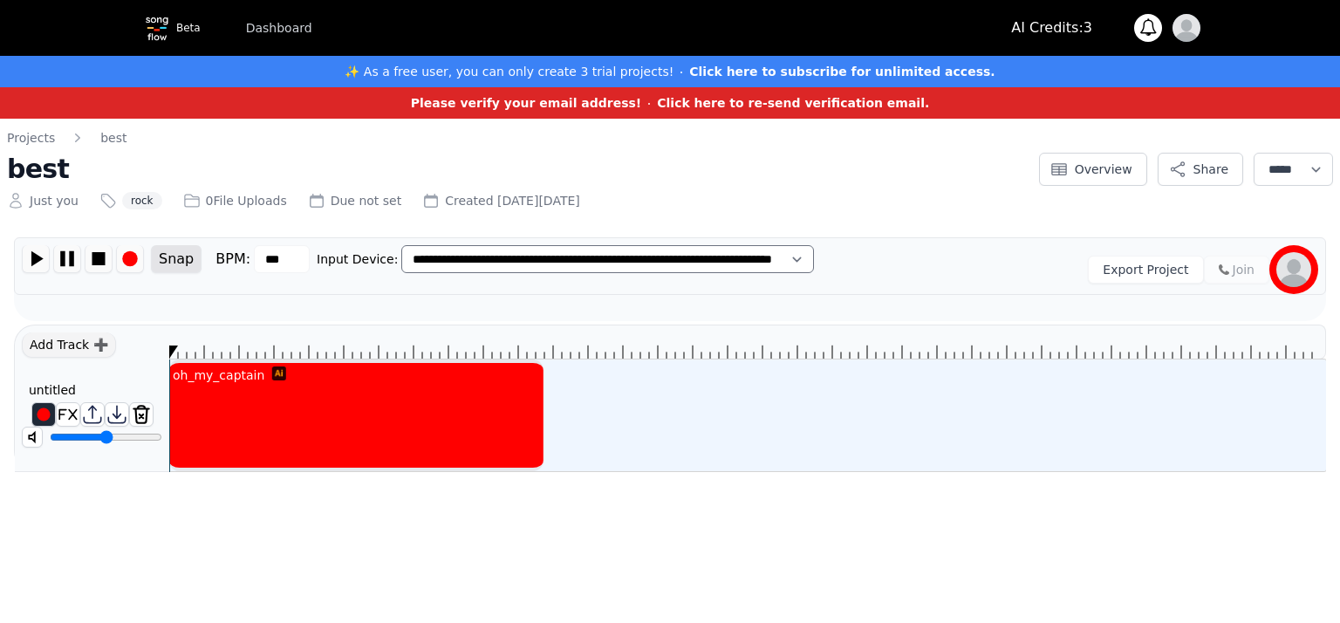
click at [333, 418] on div "oh_my_captain" at bounding box center [355, 415] width 373 height 112
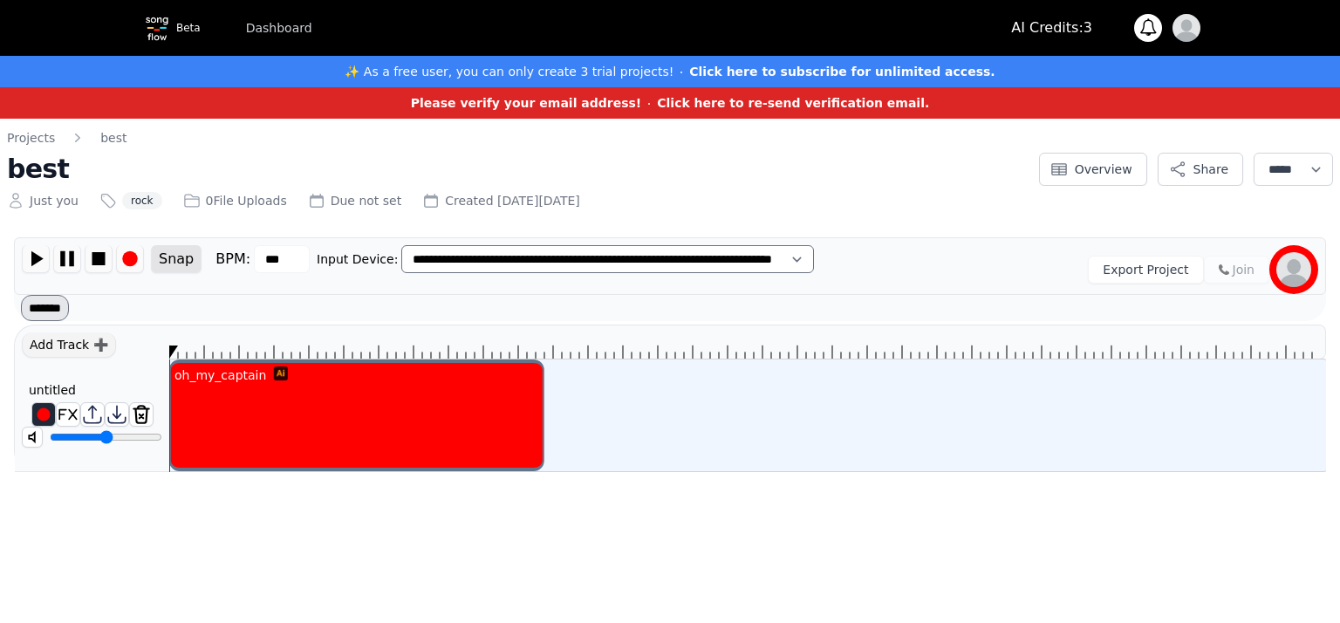
click at [353, 401] on div "oh_my_captain" at bounding box center [356, 415] width 375 height 112
click at [392, 399] on div "oh_my_captain" at bounding box center [362, 415] width 386 height 112
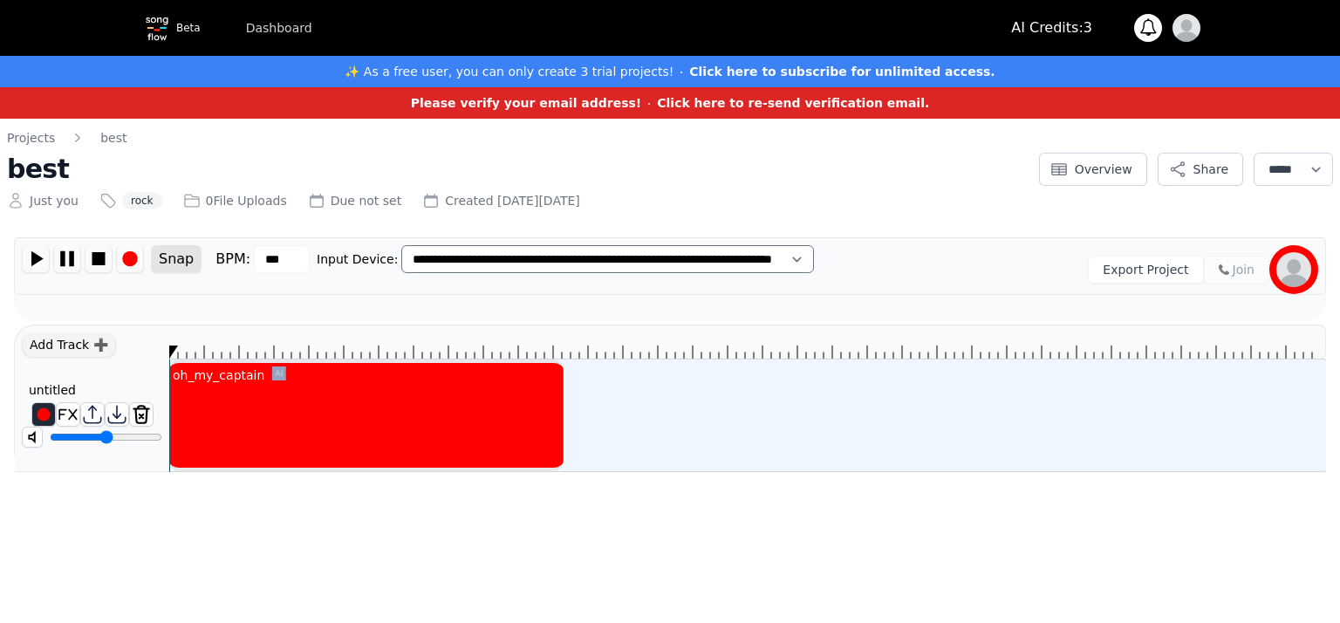
click at [392, 399] on div "oh_my_captain" at bounding box center [366, 415] width 394 height 112
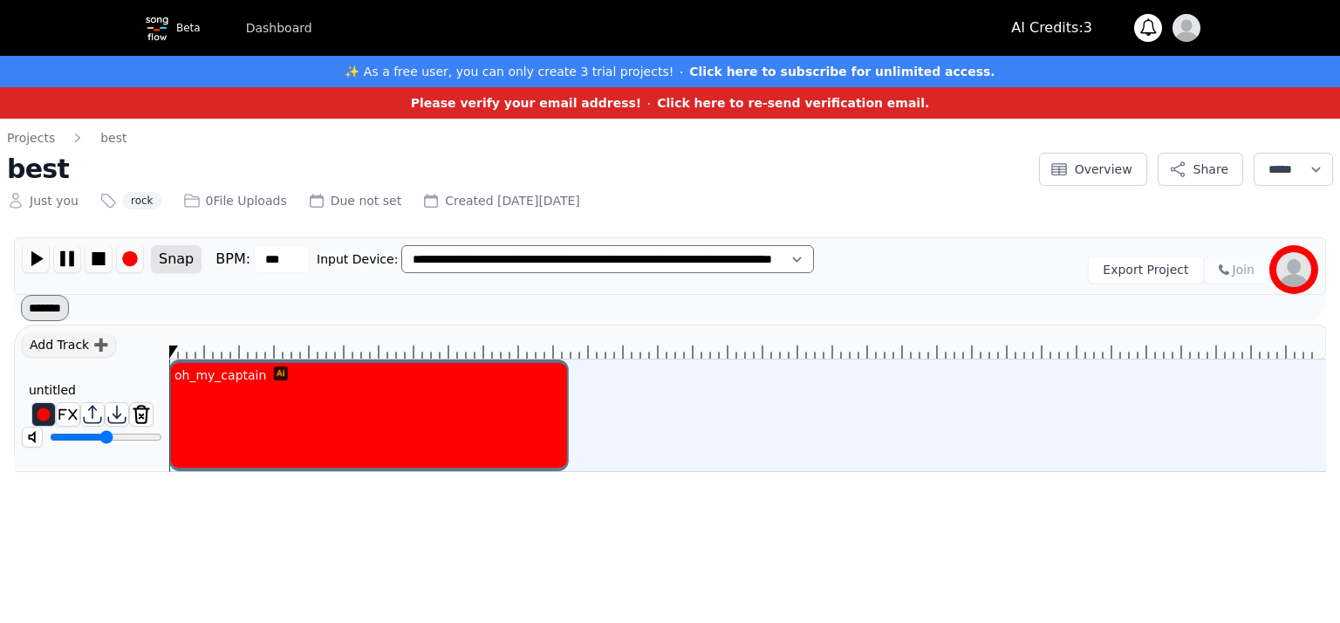
click at [392, 399] on div "oh_my_captain" at bounding box center [368, 415] width 399 height 112
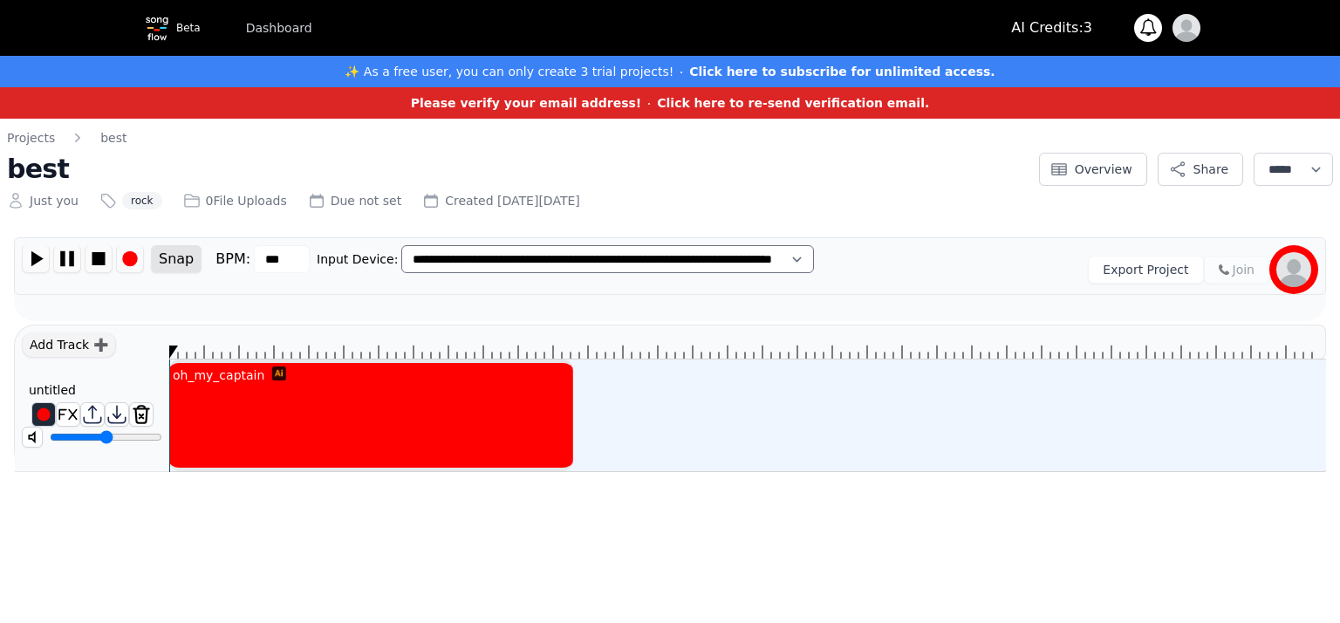
click at [392, 399] on div "oh_my_captain" at bounding box center [371, 415] width 404 height 112
click at [392, 399] on div "oh_my_captain" at bounding box center [373, 415] width 409 height 112
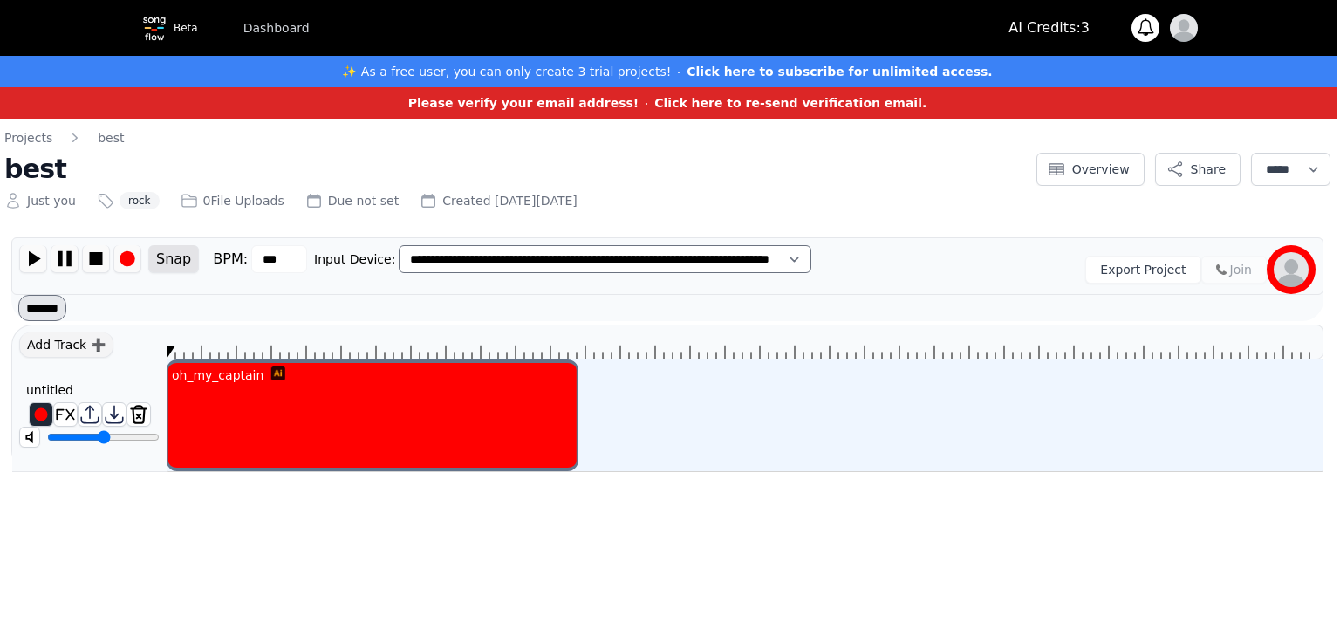
scroll to position [0, 5]
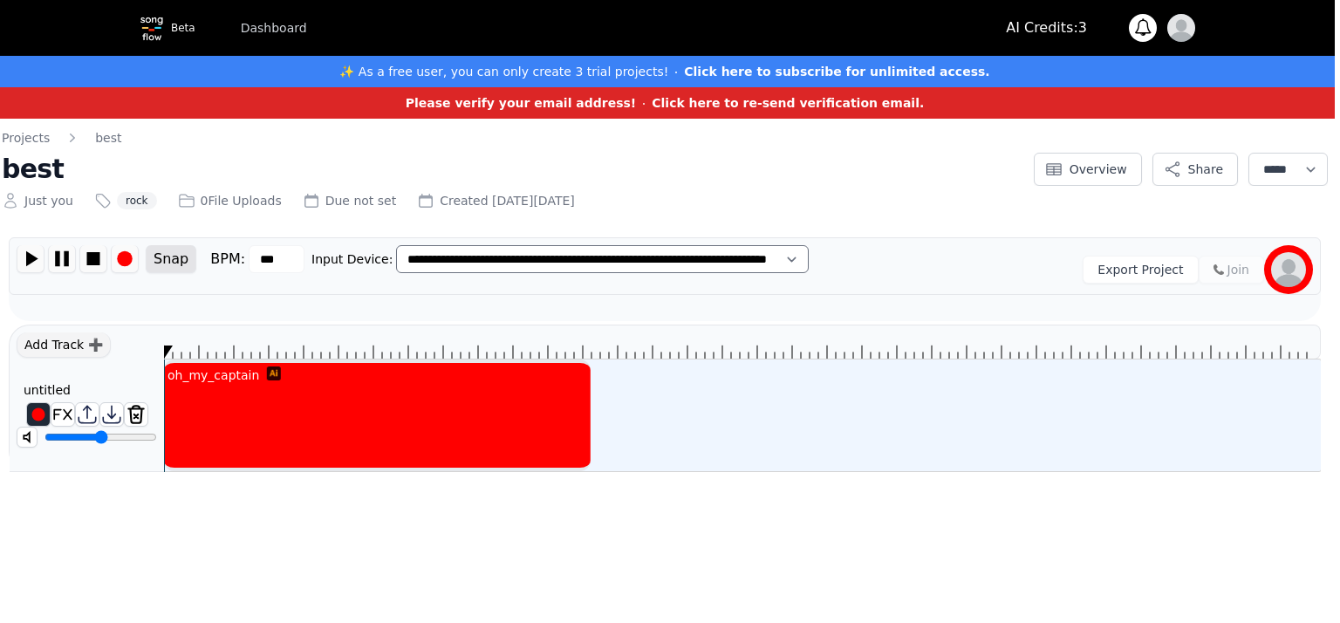
drag, startPoint x: 381, startPoint y: 396, endPoint x: 558, endPoint y: 543, distance: 230.4
click at [558, 489] on html "**********" at bounding box center [665, 244] width 1340 height 489
